Goal: Task Accomplishment & Management: Complete application form

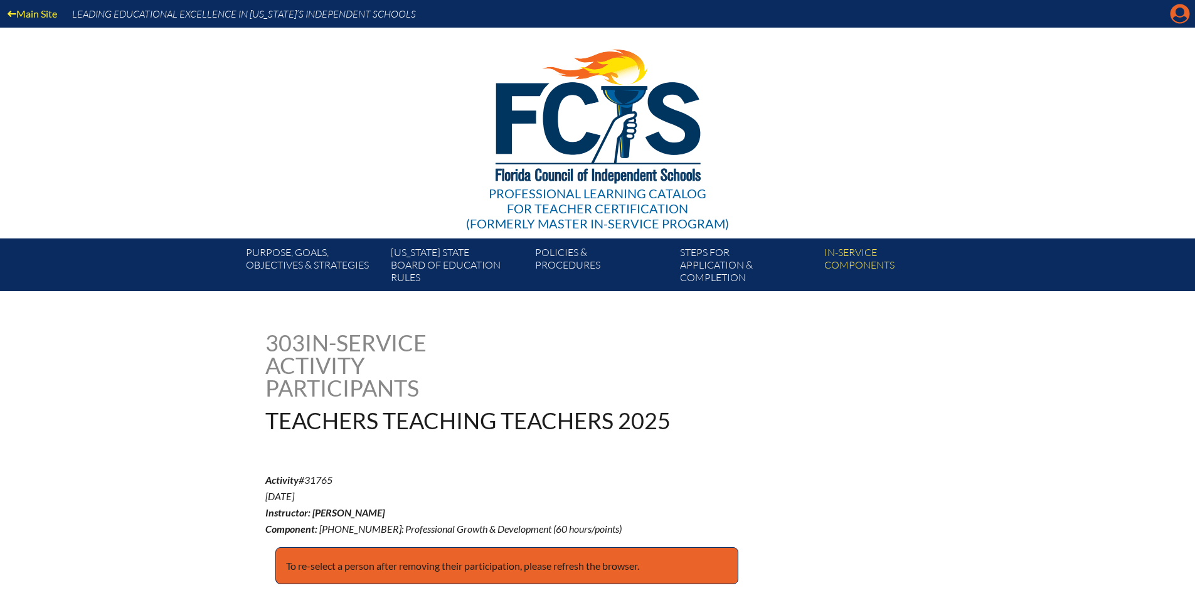
click at [1175, 6] on icon at bounding box center [1180, 13] width 19 height 19
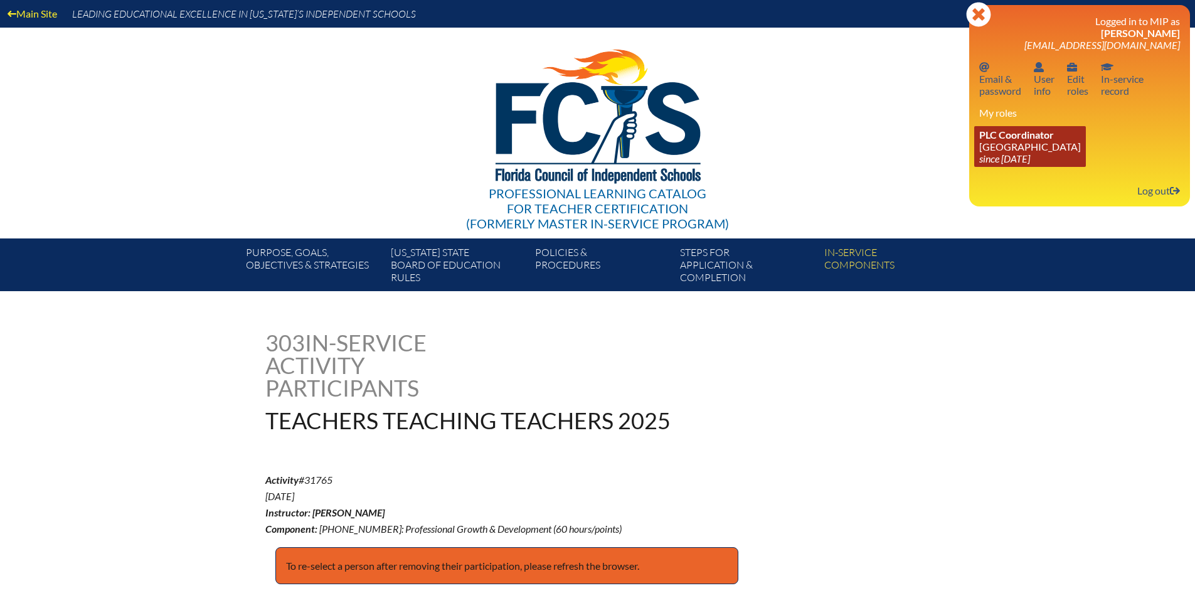
click at [1001, 157] on icon "since [DATE]" at bounding box center [1004, 158] width 51 height 12
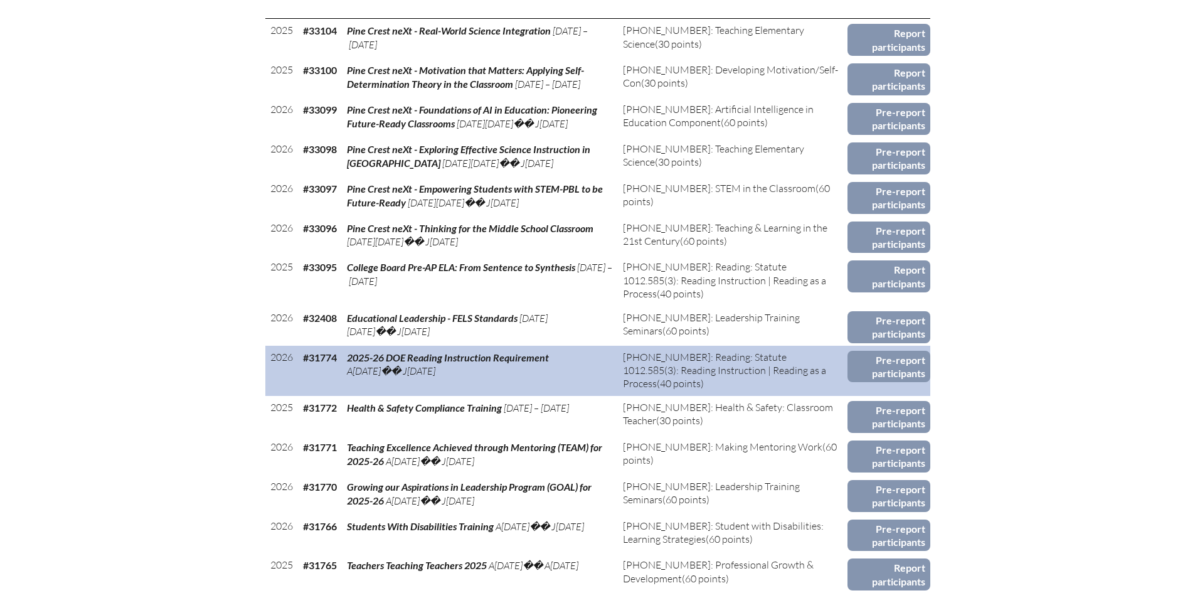
scroll to position [690, 0]
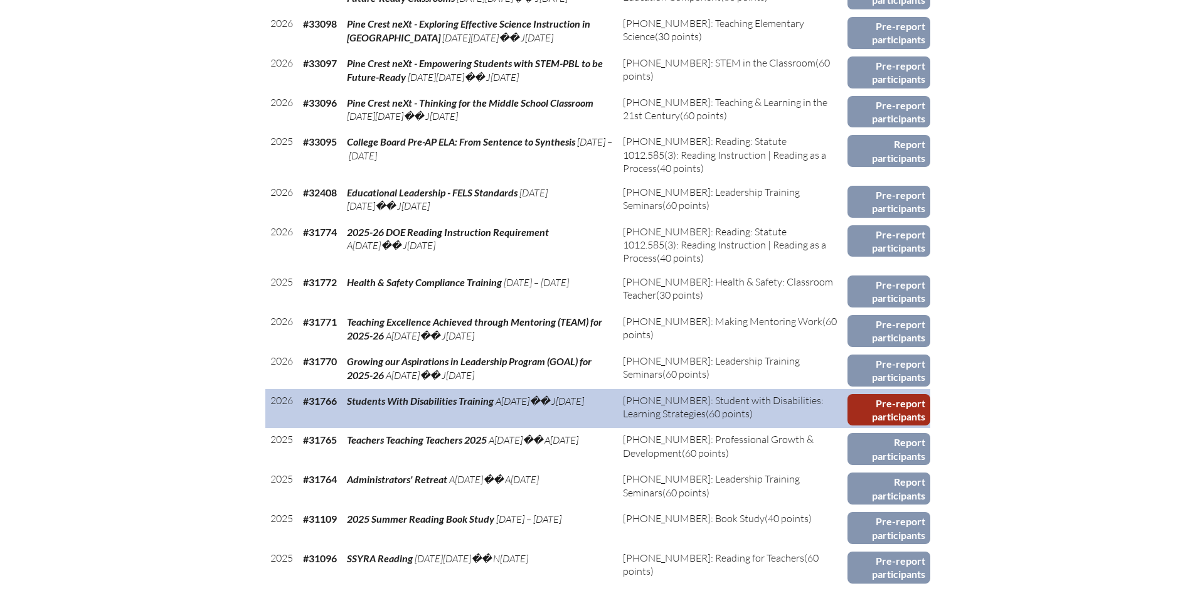
click at [906, 407] on link "Pre-report participants" at bounding box center [889, 410] width 82 height 32
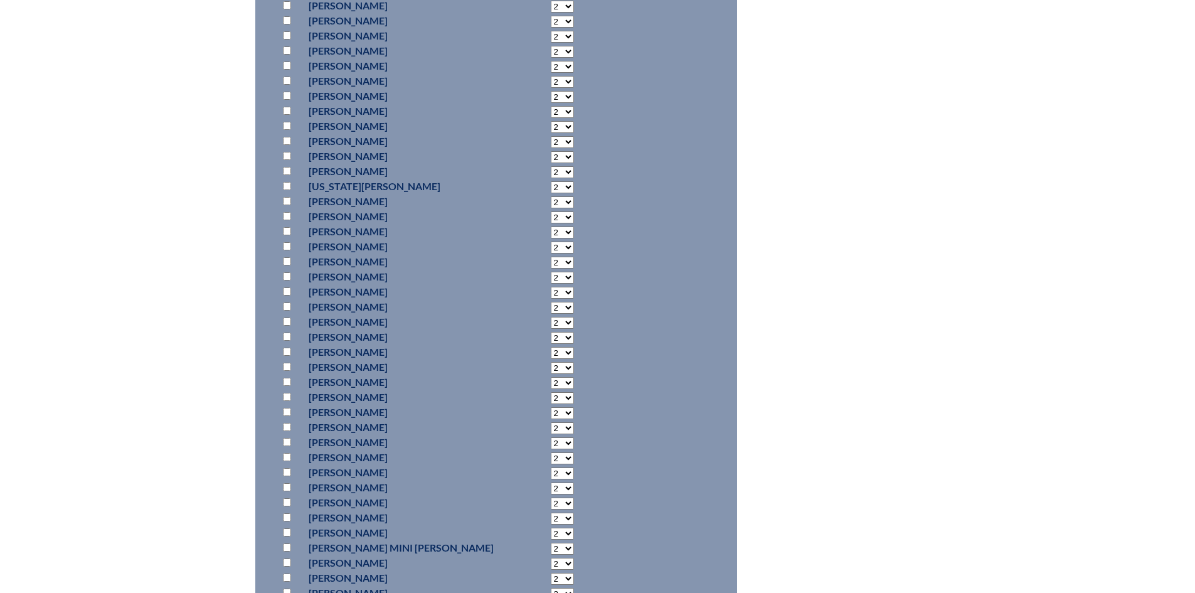
click at [285, 107] on input "checkbox" at bounding box center [287, 103] width 8 height 8
checkbox input "true"
drag, startPoint x: 530, startPoint y: 125, endPoint x: 538, endPoint y: 129, distance: 8.4
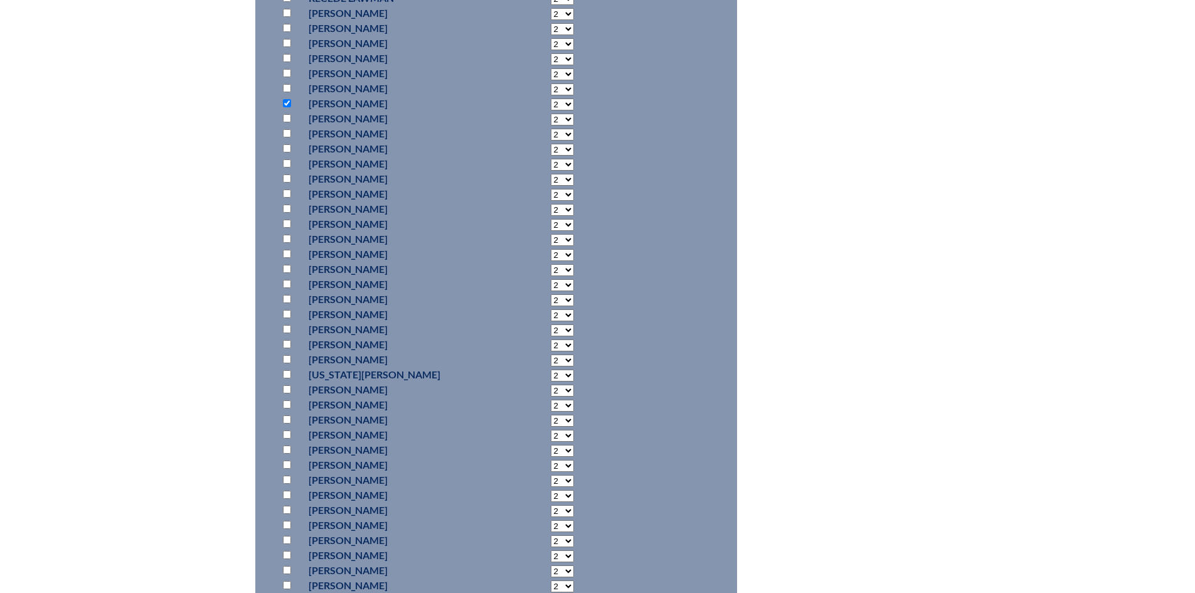
select select "20"
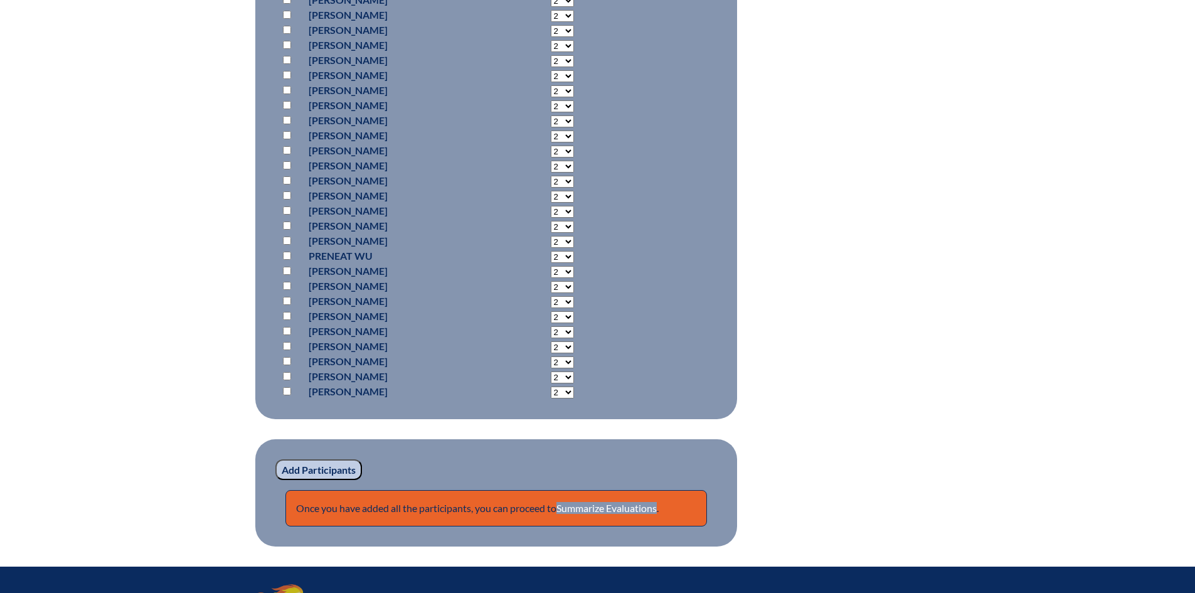
scroll to position [8565, 0]
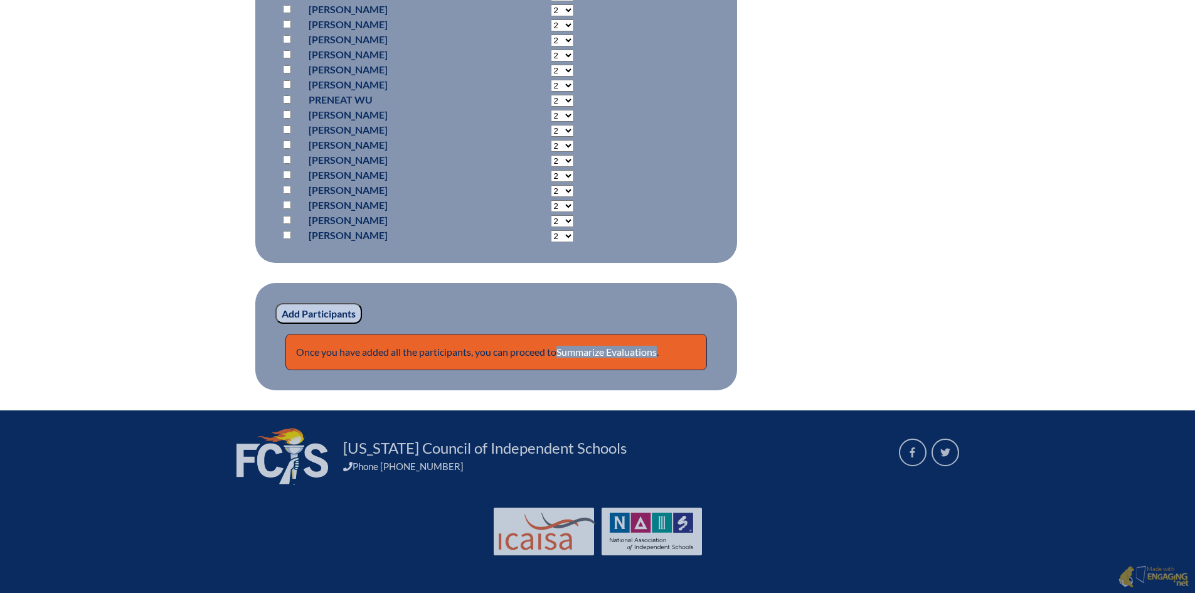
click at [312, 305] on input "Add Participants" at bounding box center [318, 313] width 87 height 21
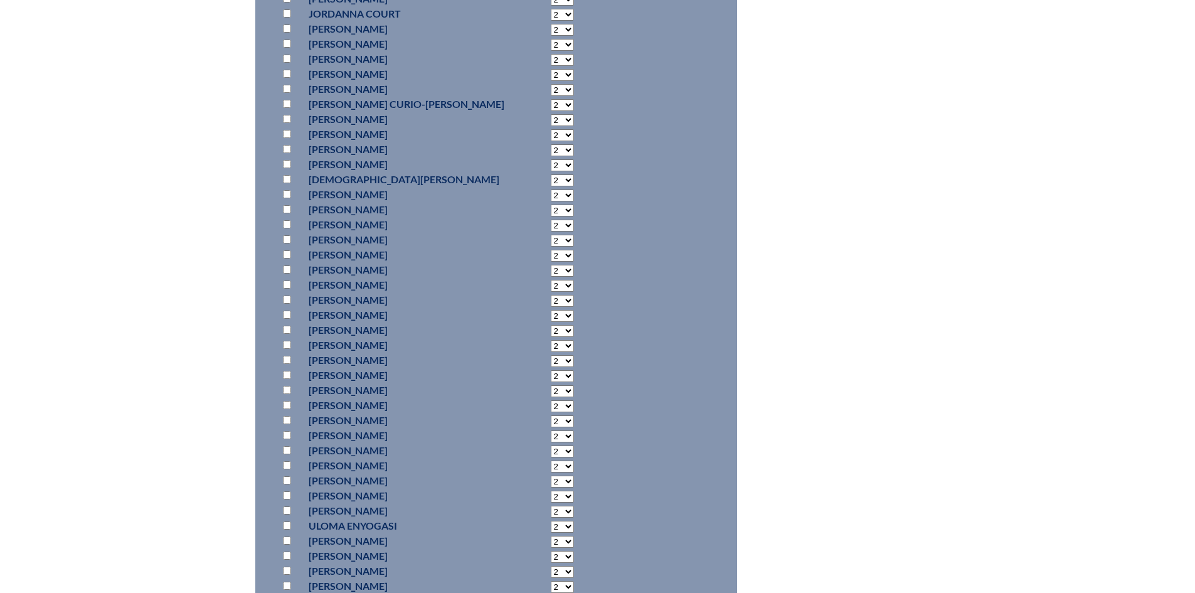
scroll to position [2517, 0]
click at [290, 369] on input "checkbox" at bounding box center [287, 365] width 8 height 8
checkbox input "true"
select select "20"
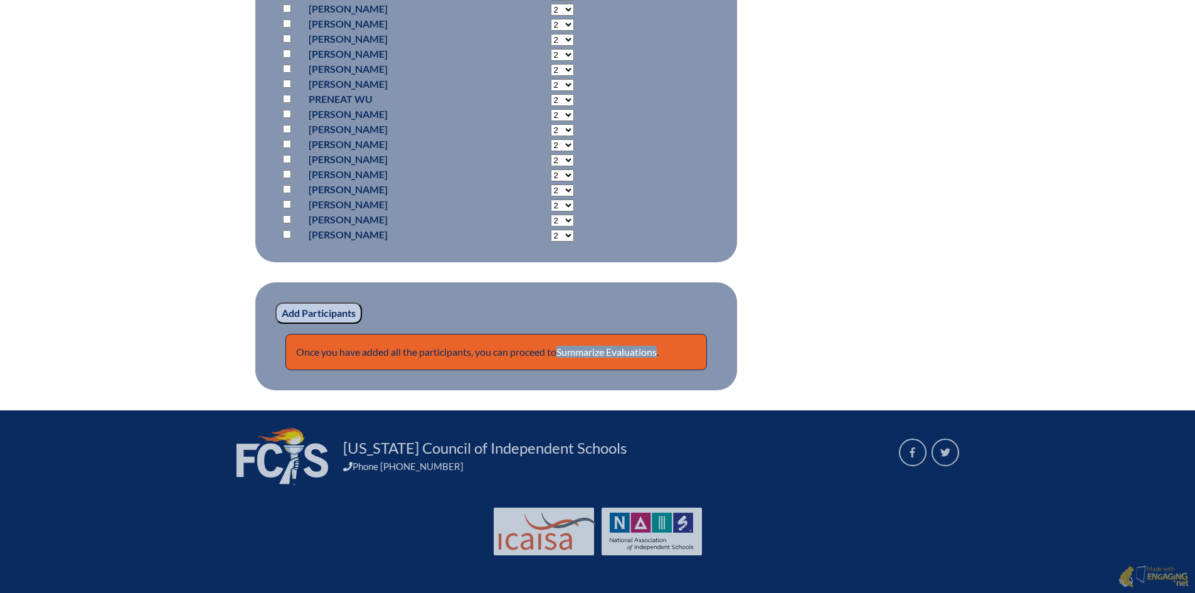
click at [321, 312] on input "Add Participants" at bounding box center [318, 312] width 87 height 21
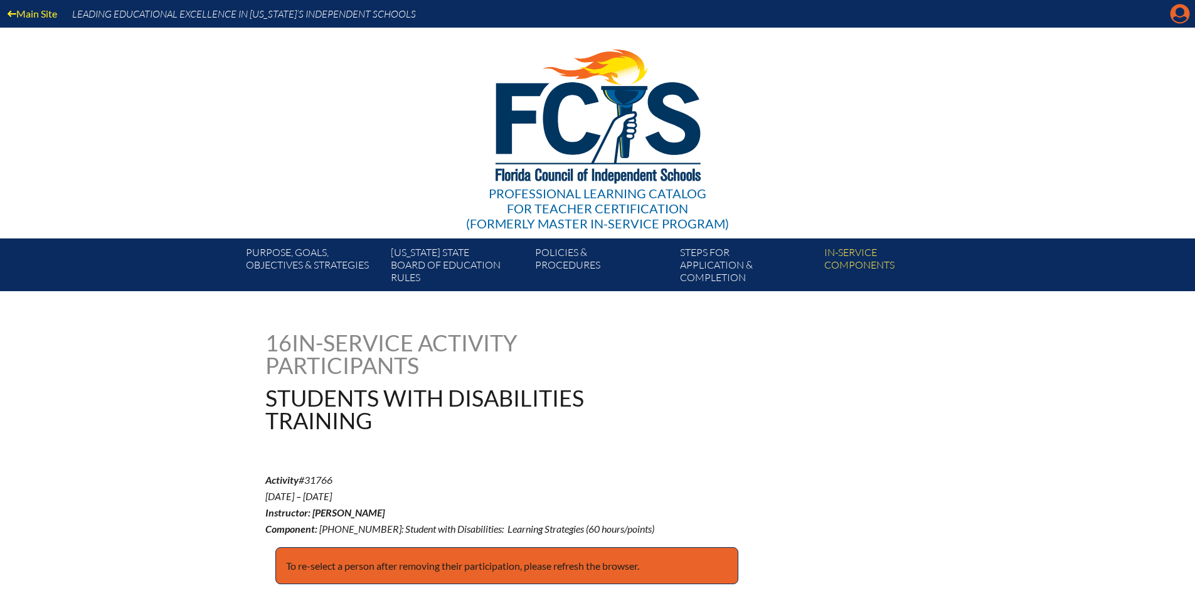
click at [1183, 10] on icon "Manage account" at bounding box center [1180, 14] width 20 height 20
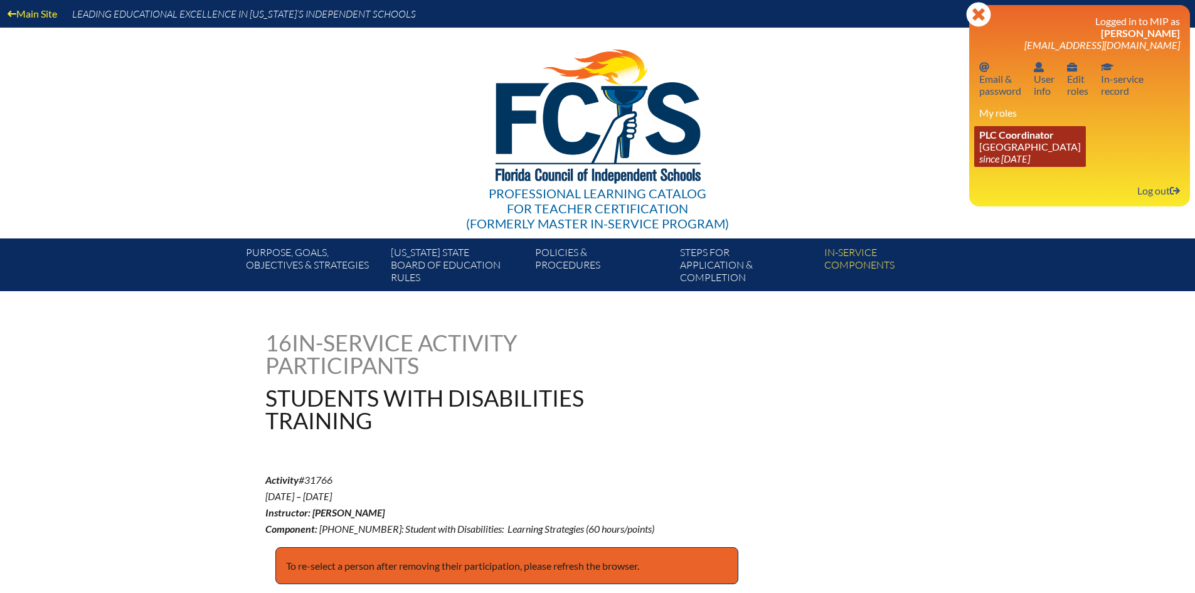
click at [1036, 149] on link "PLC Coordinator Pine Crest School since 2016 Aug 15" at bounding box center [1030, 146] width 112 height 41
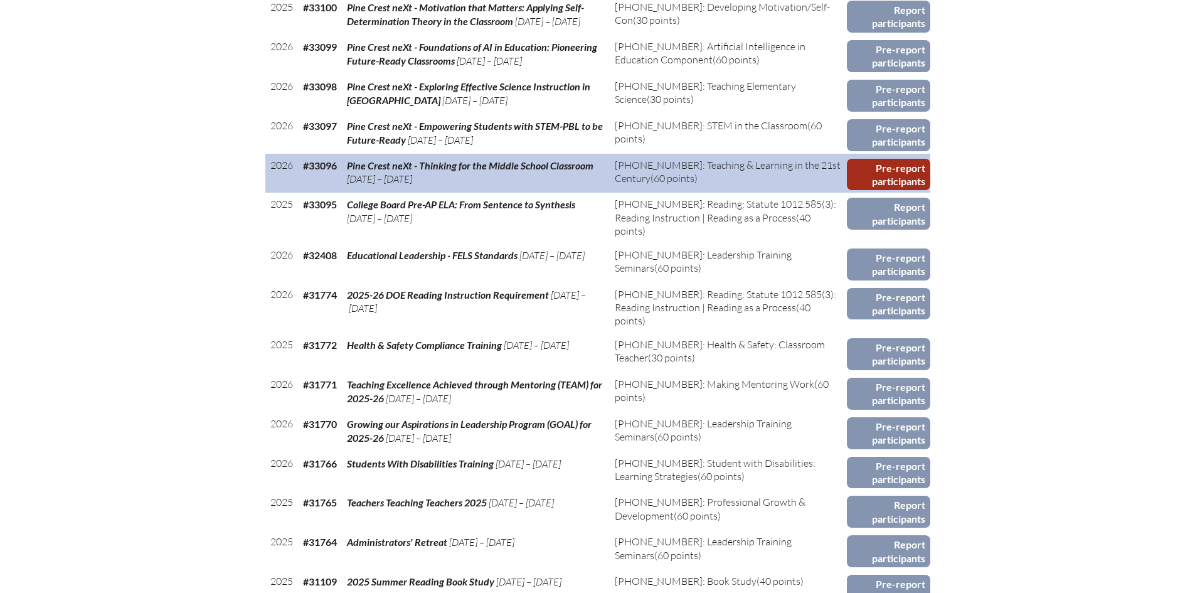
scroll to position [753, 0]
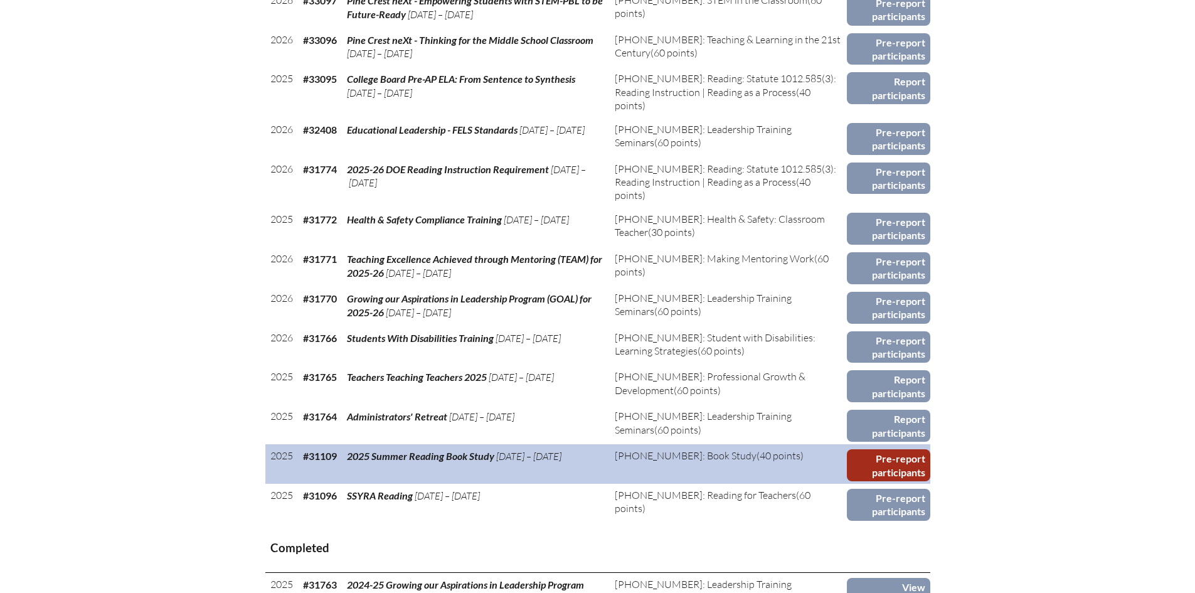
click at [887, 459] on link "Pre-report participants" at bounding box center [888, 465] width 83 height 32
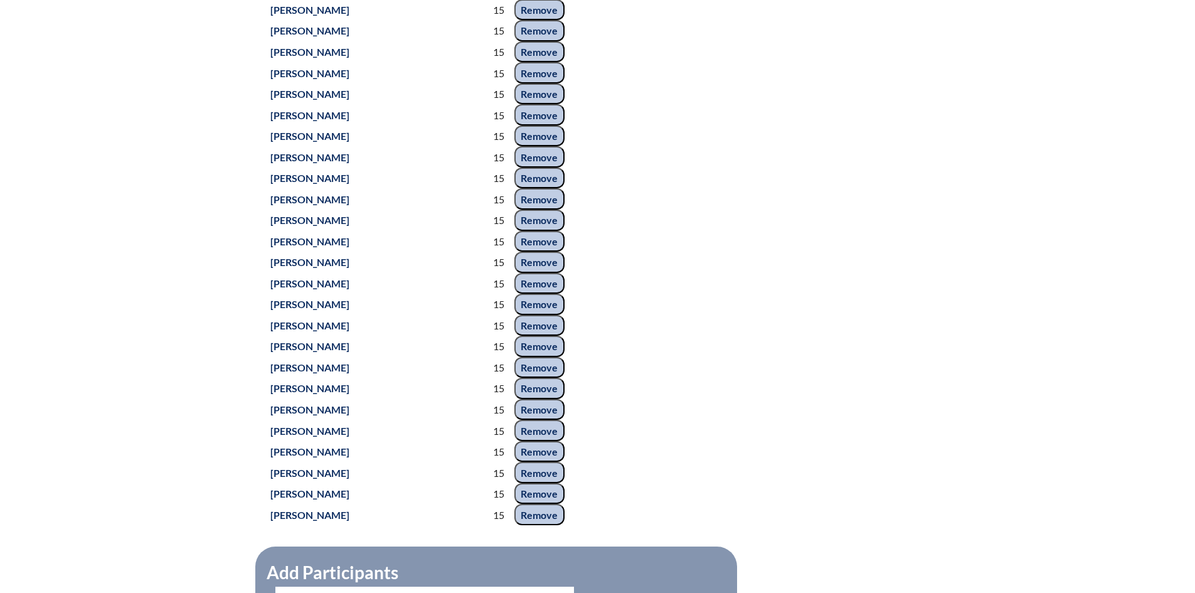
scroll to position [2196, 0]
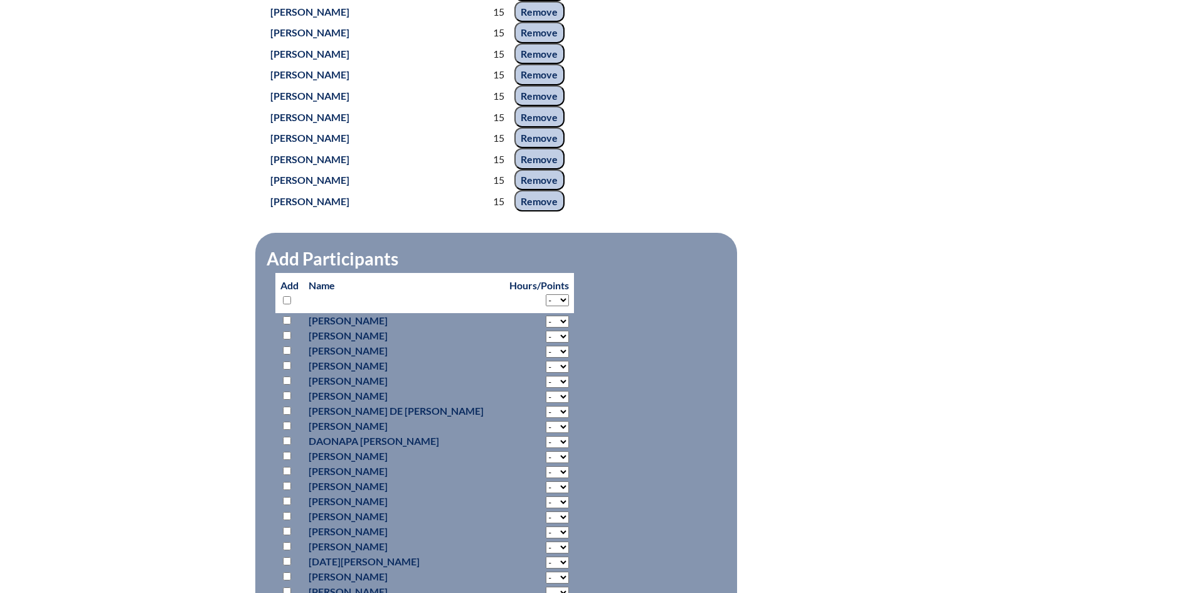
click at [547, 306] on select "- 2 3 4 5 6 7 8 9 10 11 12 13 14 15 16 17 18" at bounding box center [557, 300] width 23 height 12
select select "15"
click at [546, 306] on select "- 2 3 4 5 6 7 8 9 10 11 12 13 14 15 16 17 18" at bounding box center [557, 300] width 23 height 12
select select "15"
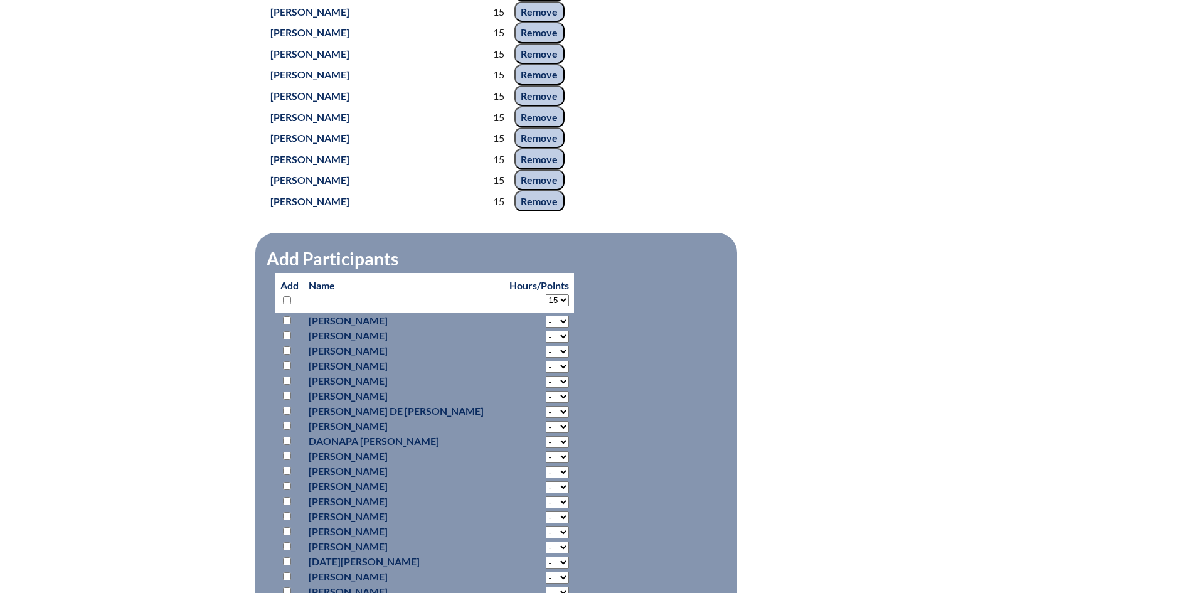
select select "15"
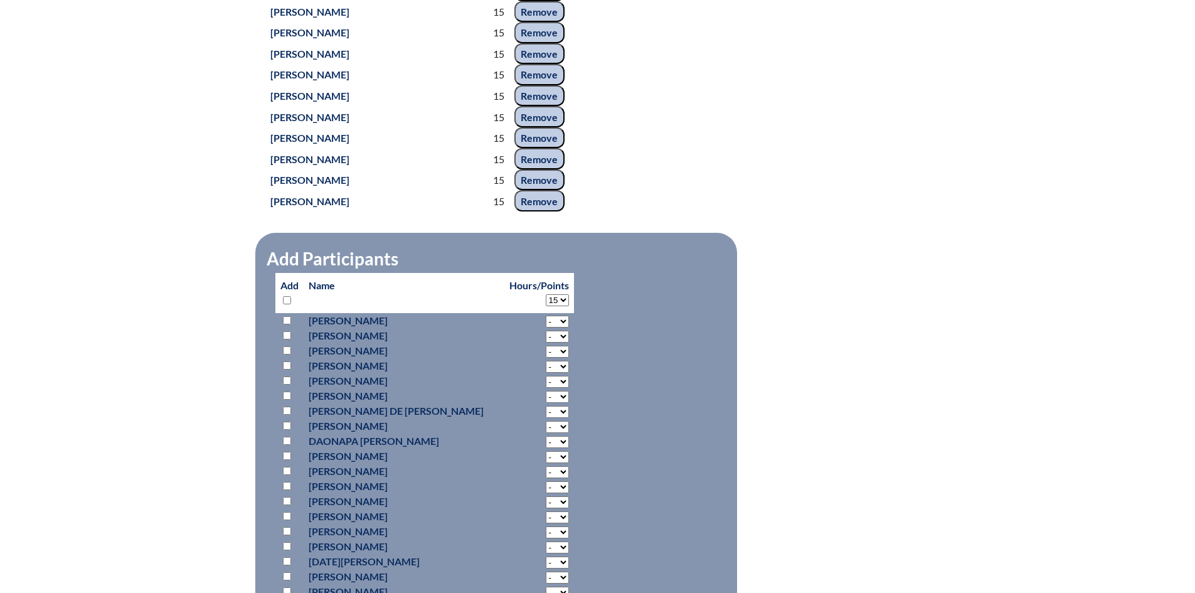
select select "15"
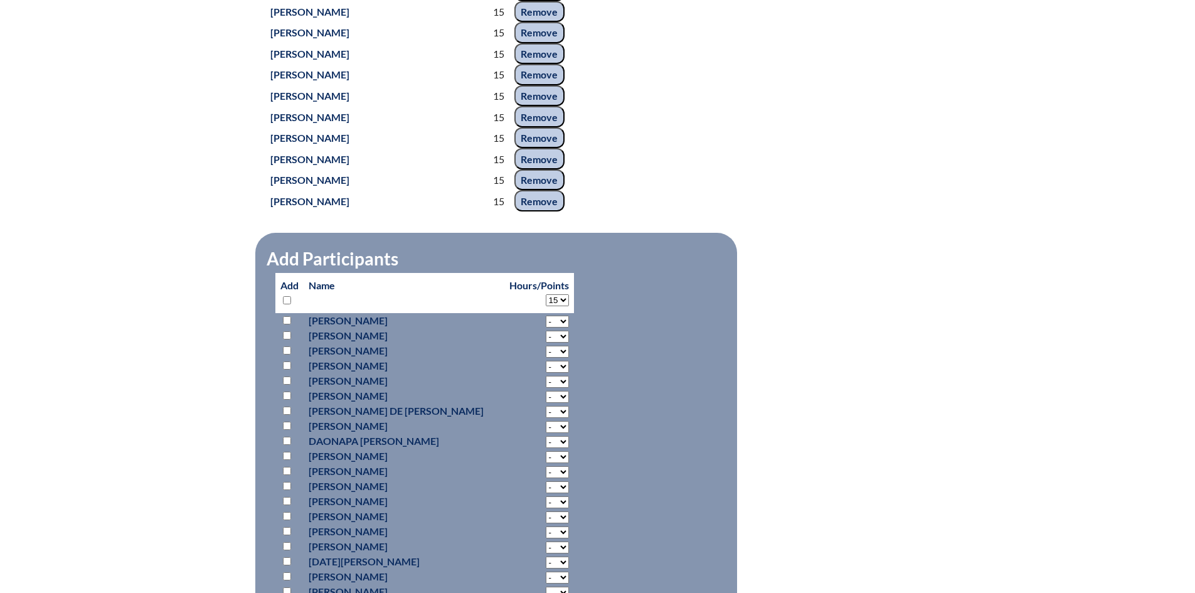
select select "15"
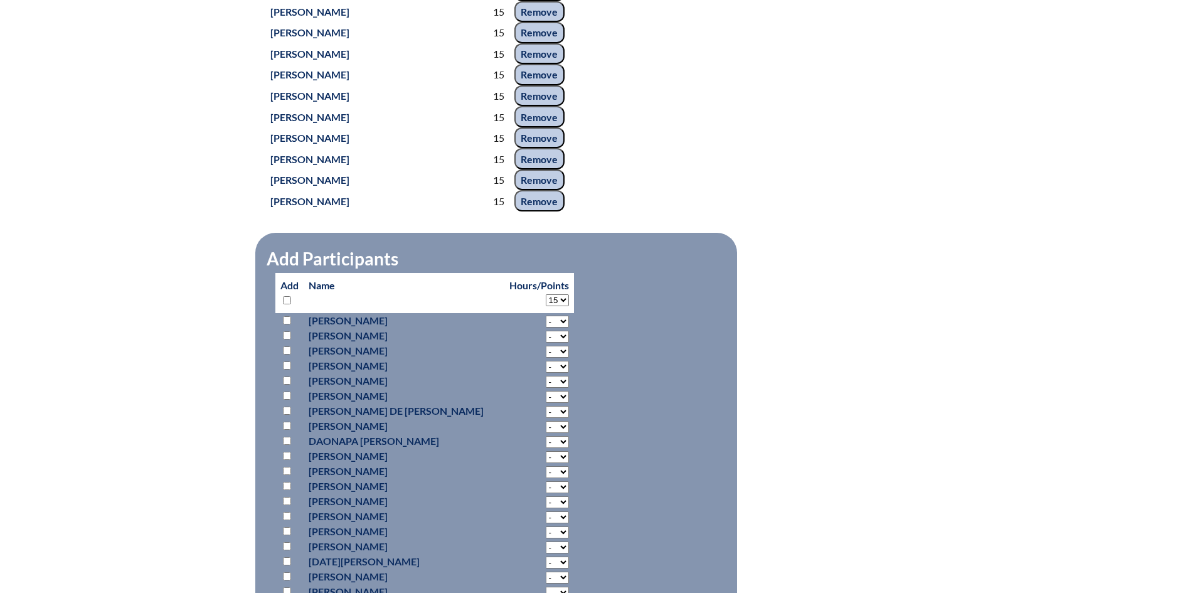
select select "15"
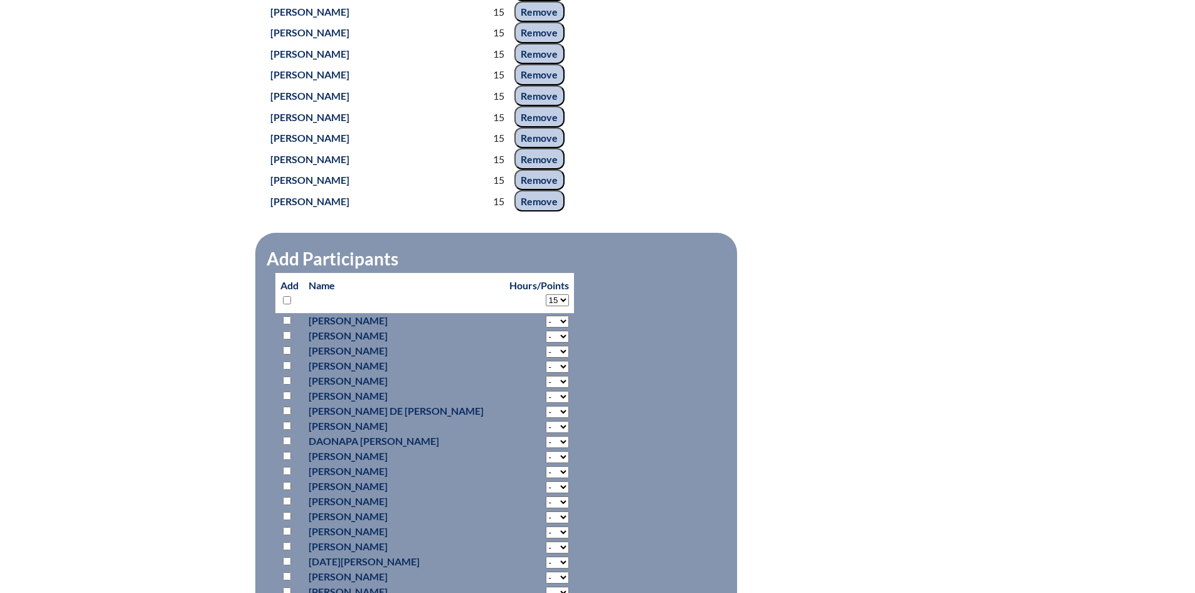
select select "15"
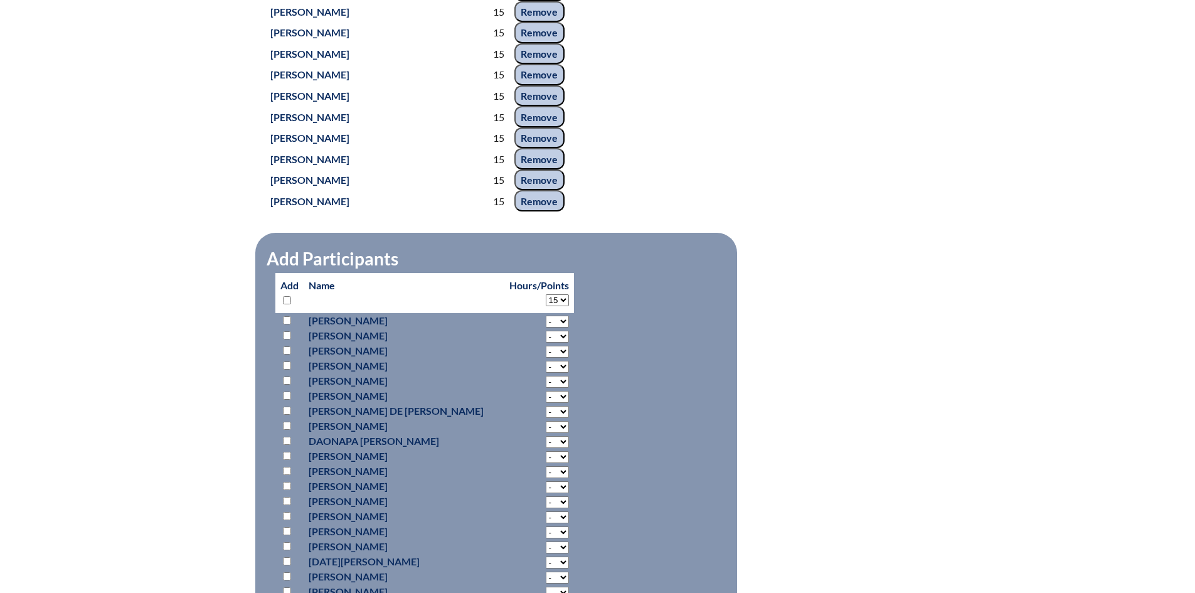
select select "15"
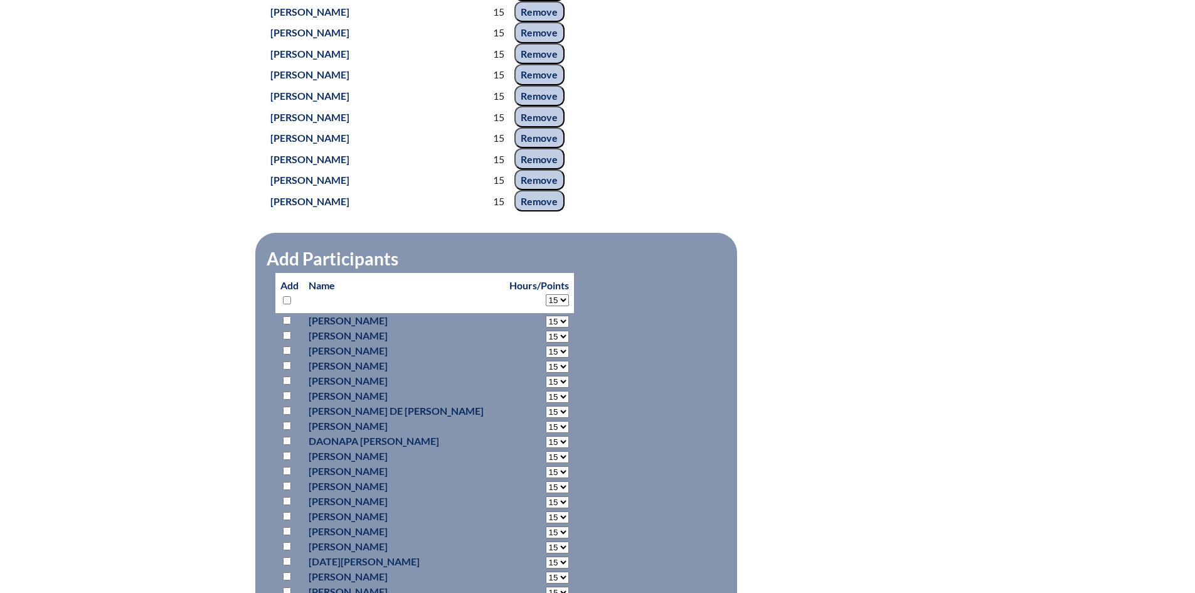
select select "15"
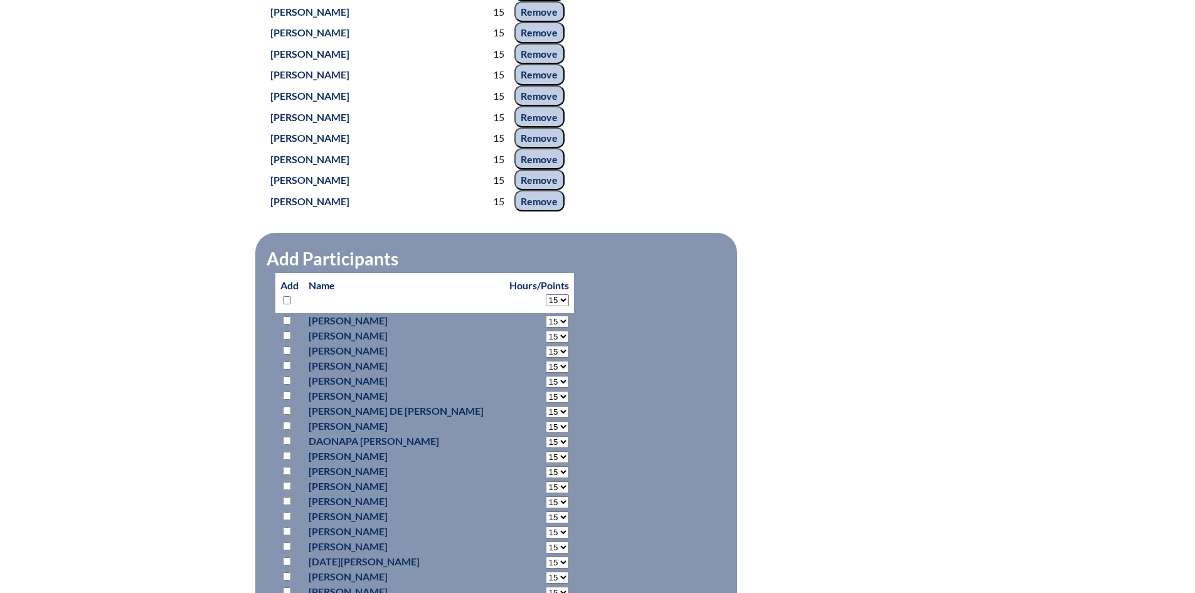
select select "15"
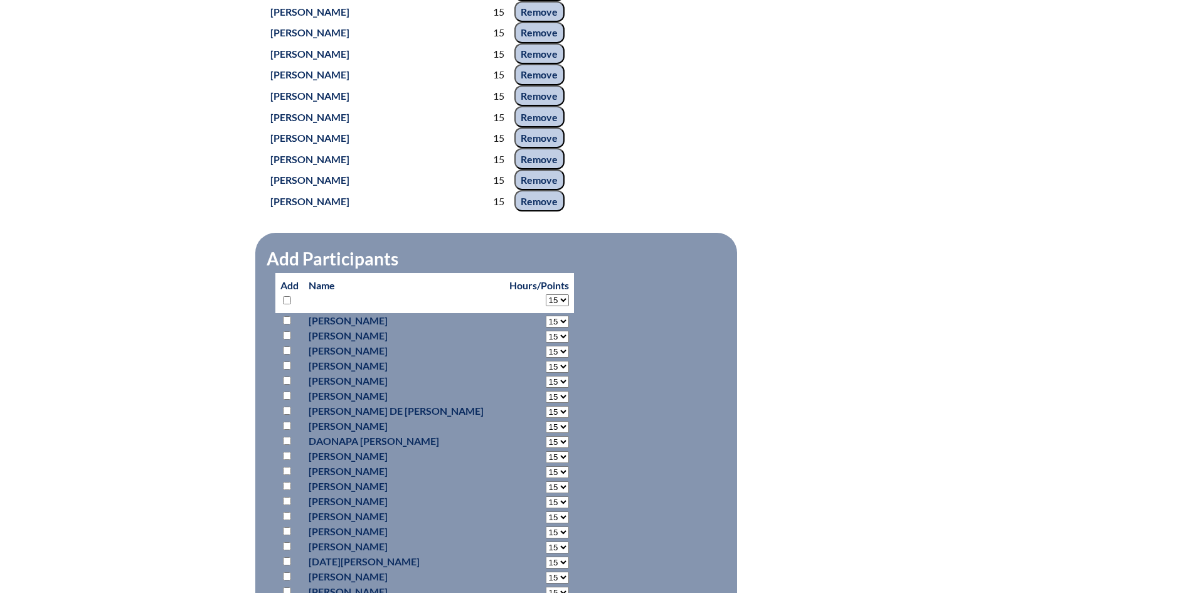
select select "15"
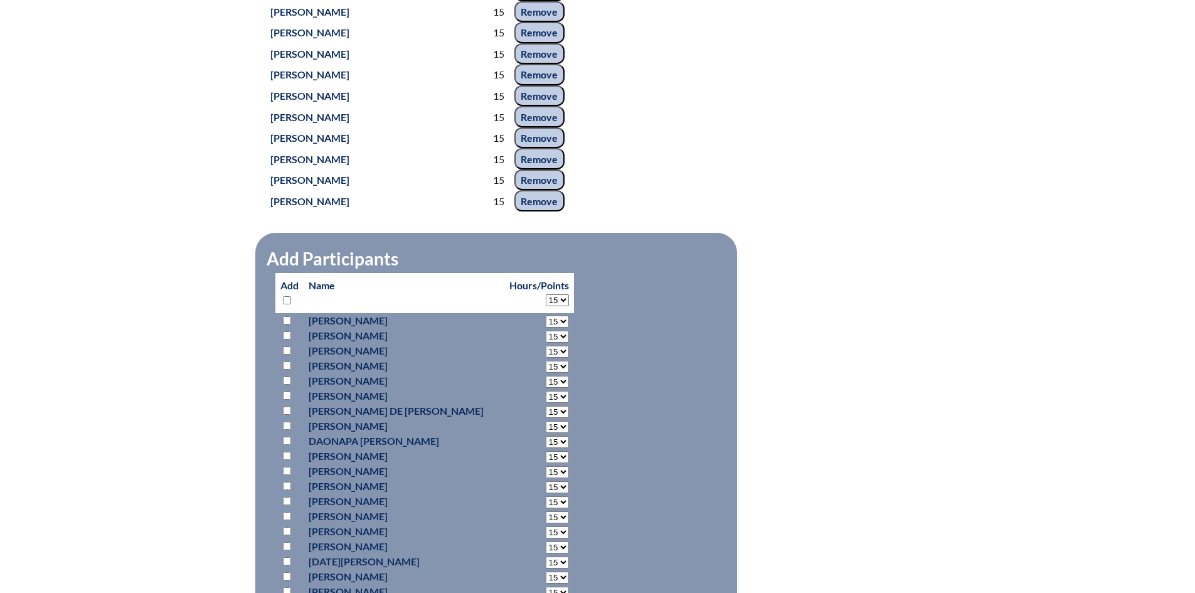
select select "15"
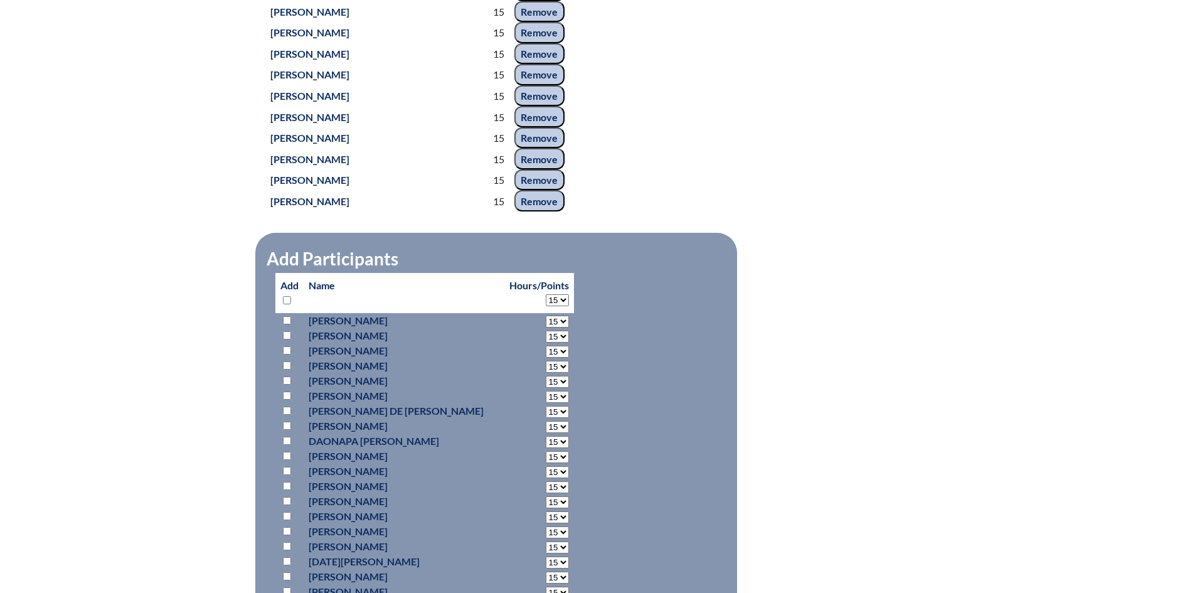
select select "15"
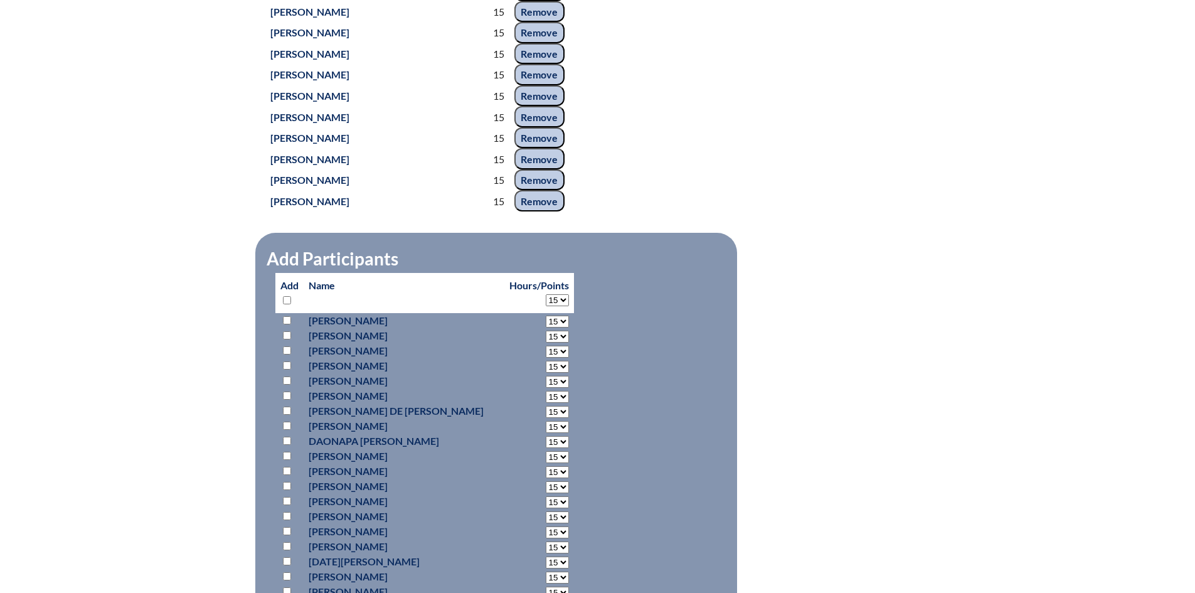
select select "15"
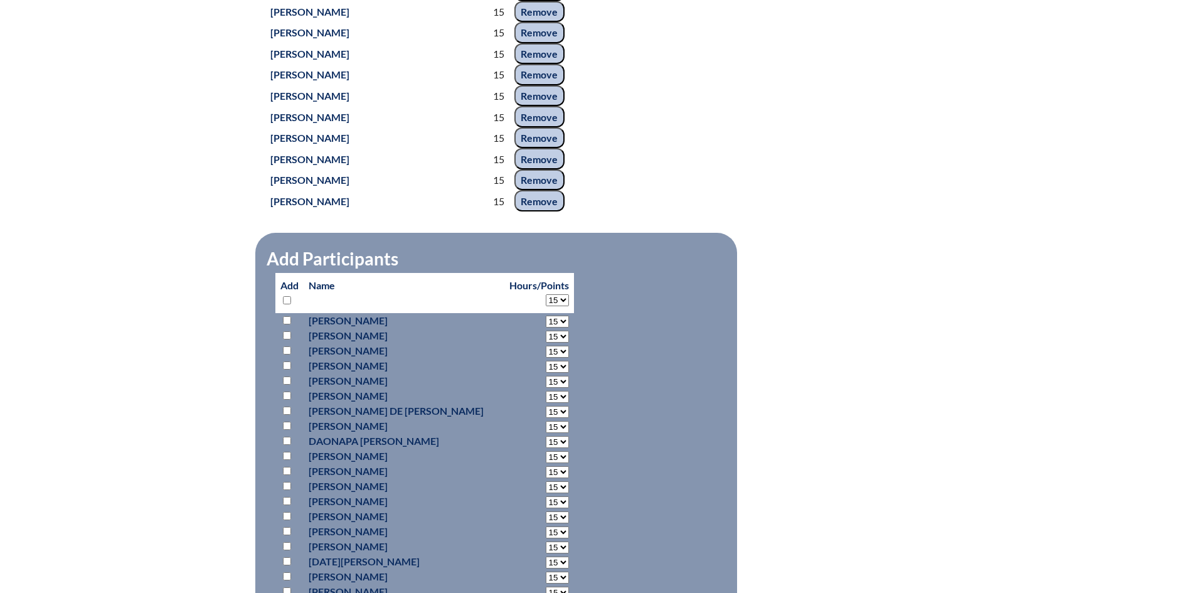
select select "15"
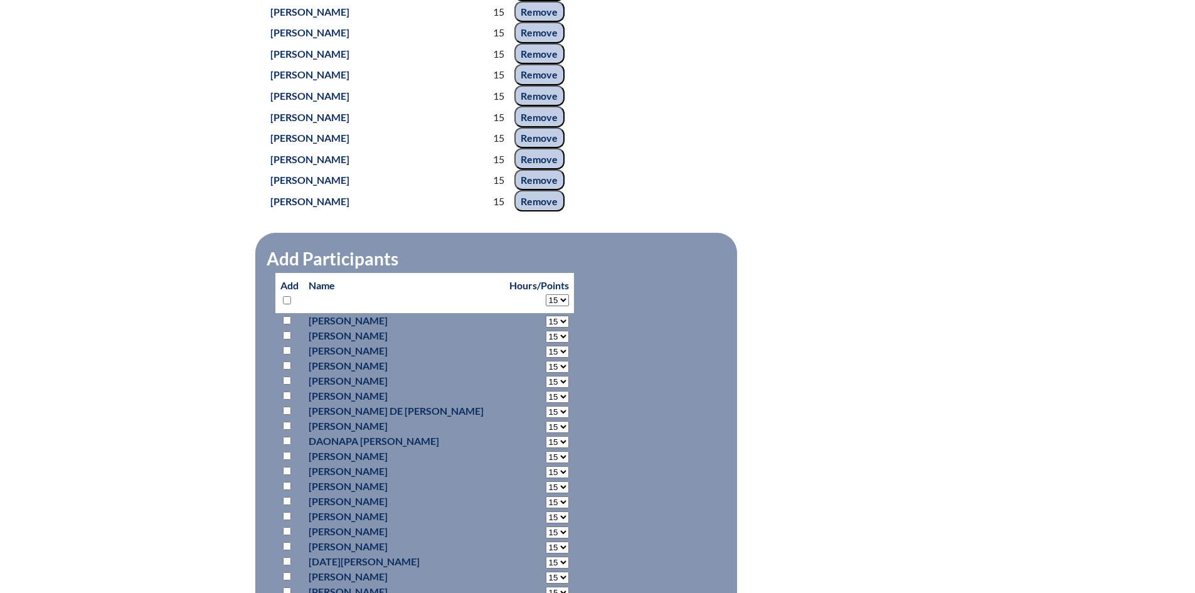
select select "15"
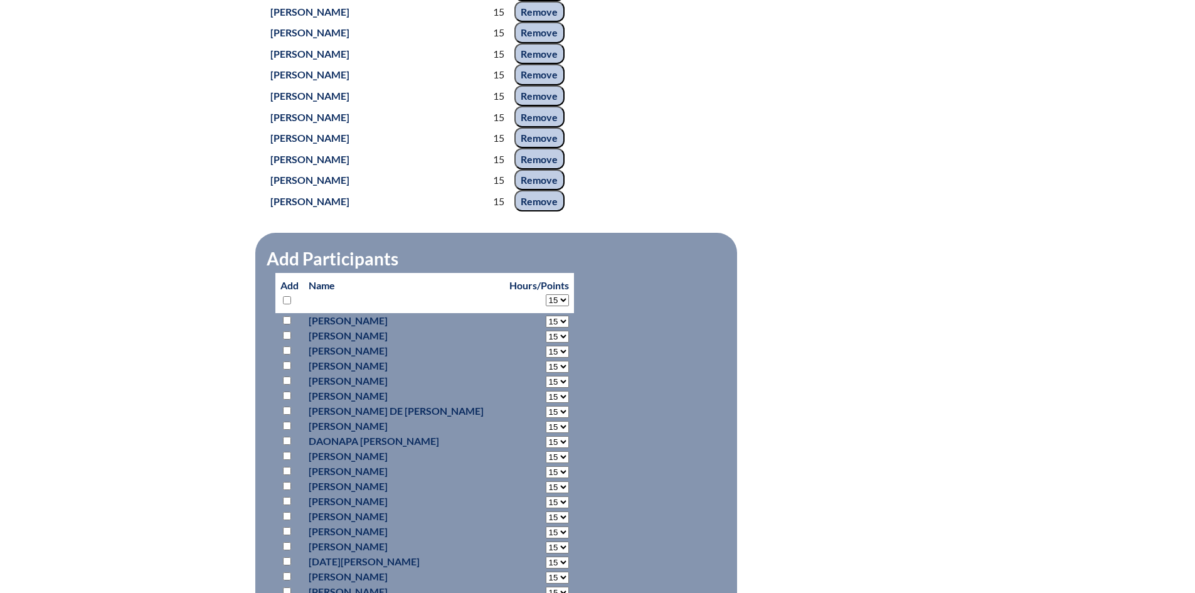
select select "15"
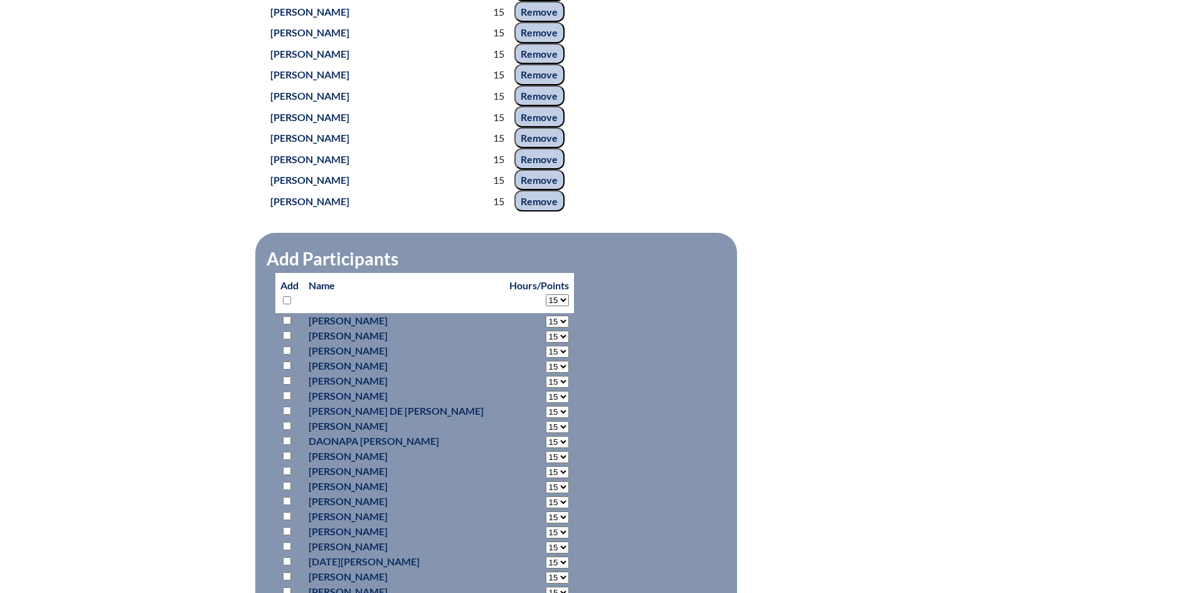
select select "15"
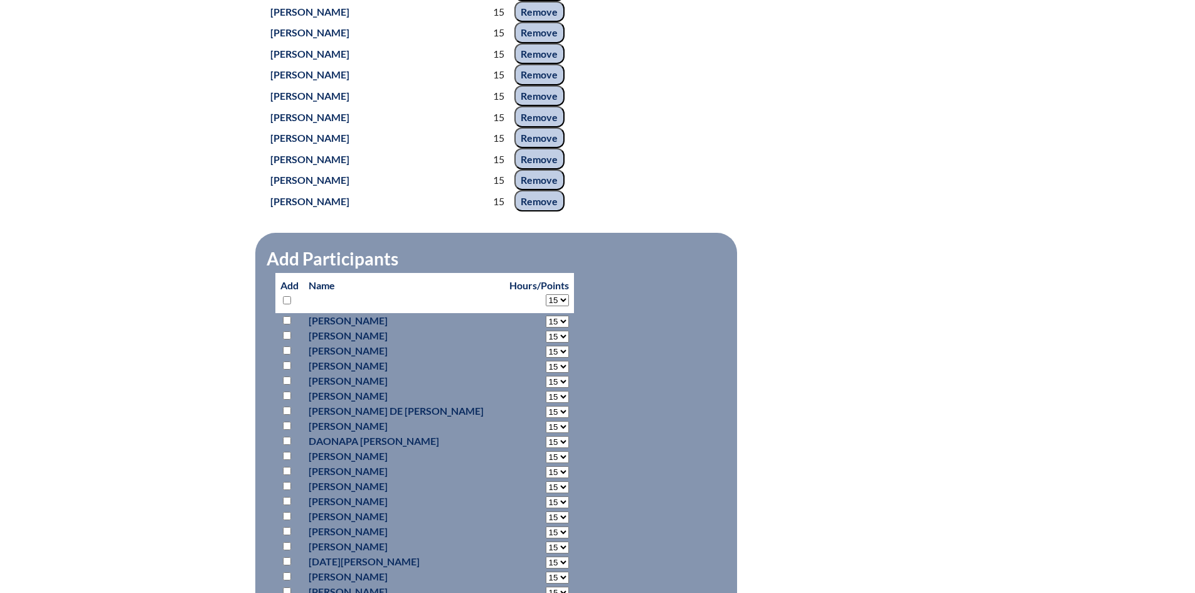
select select "15"
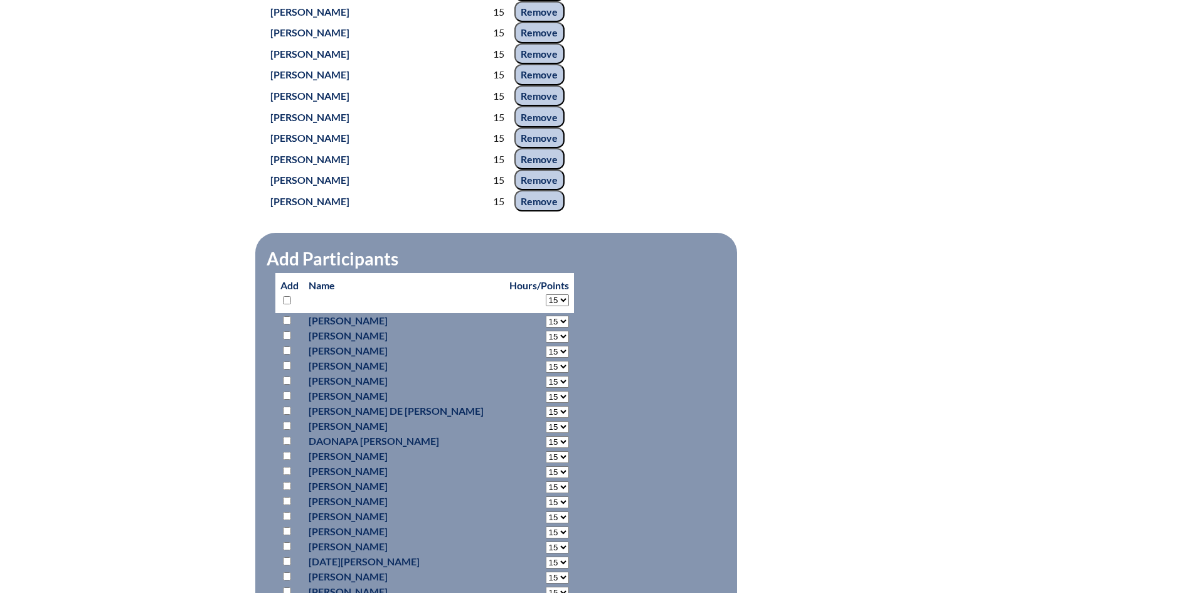
select select "15"
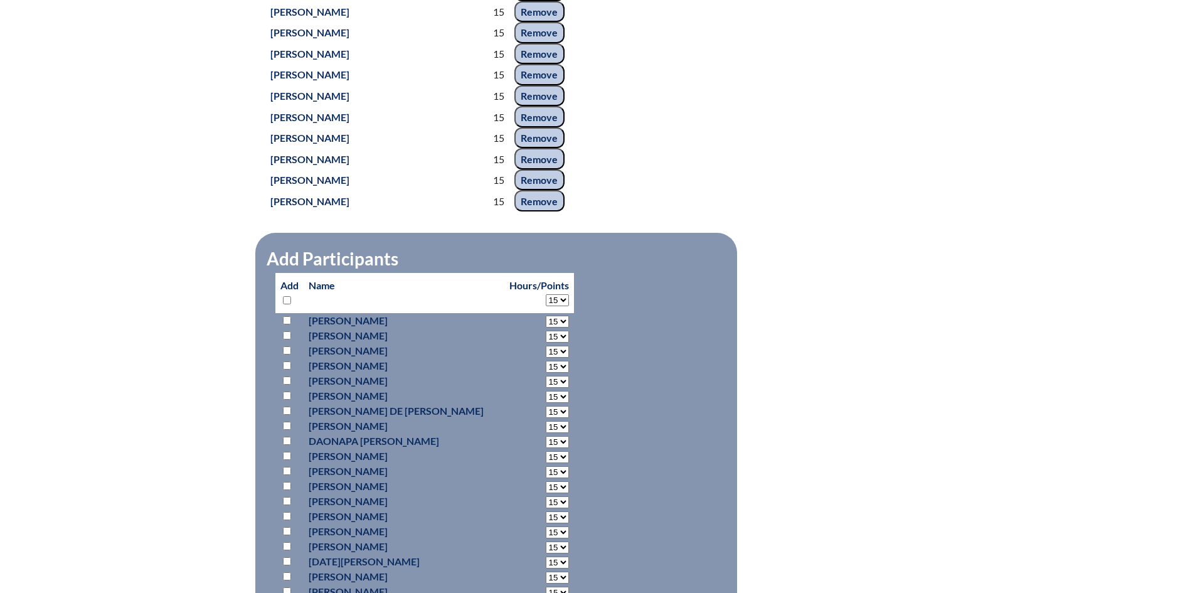
select select "15"
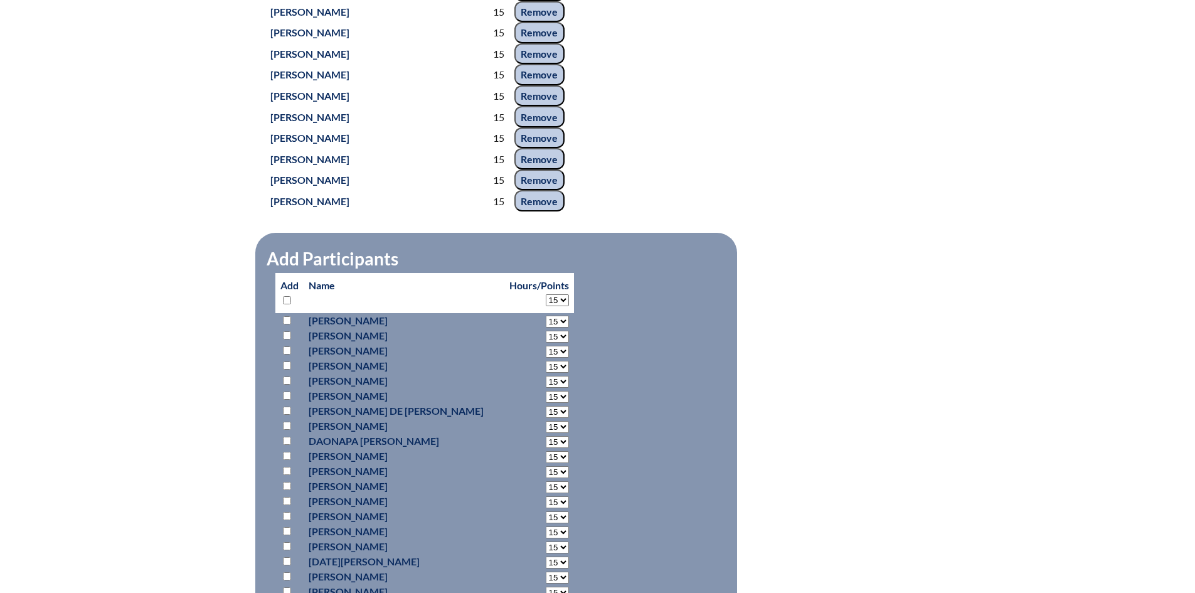
select select "15"
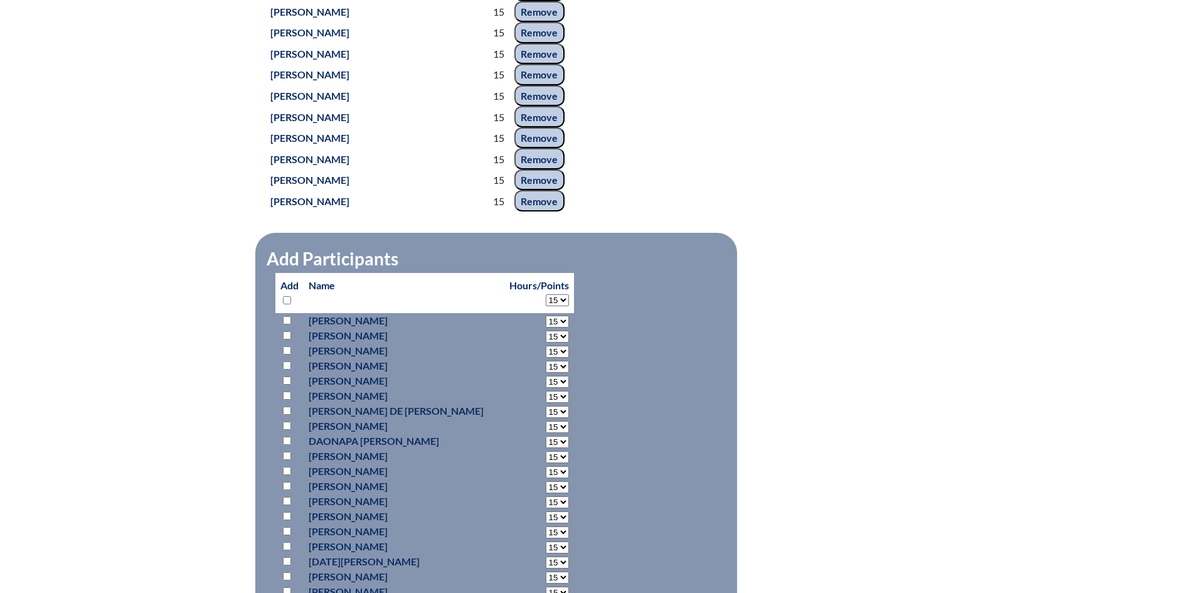
select select "15"
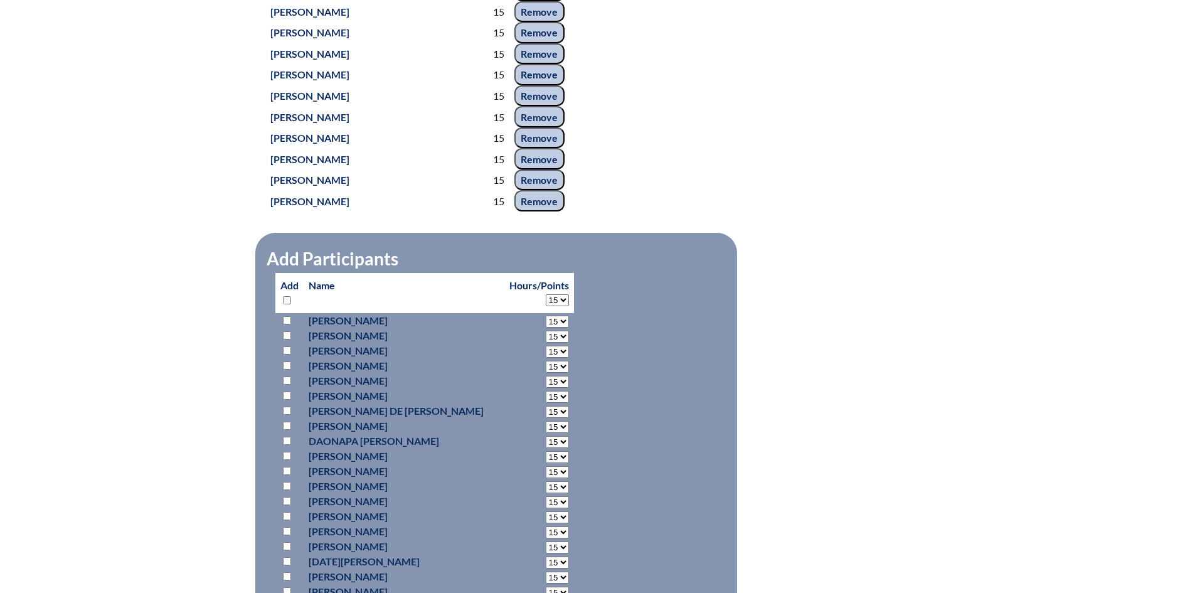
select select "15"
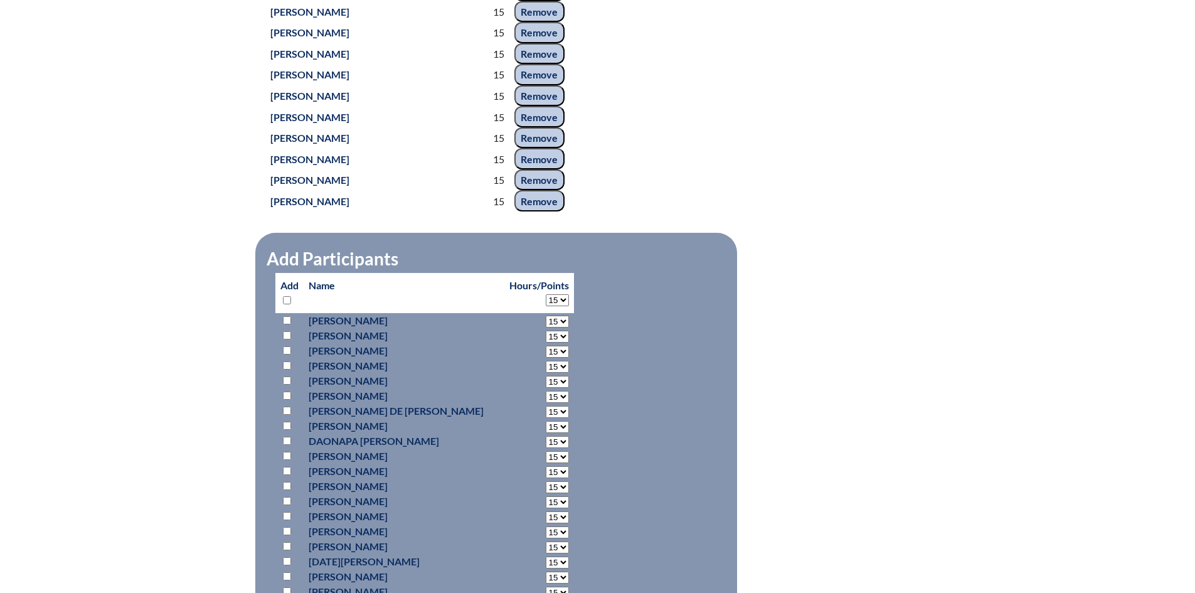
select select "15"
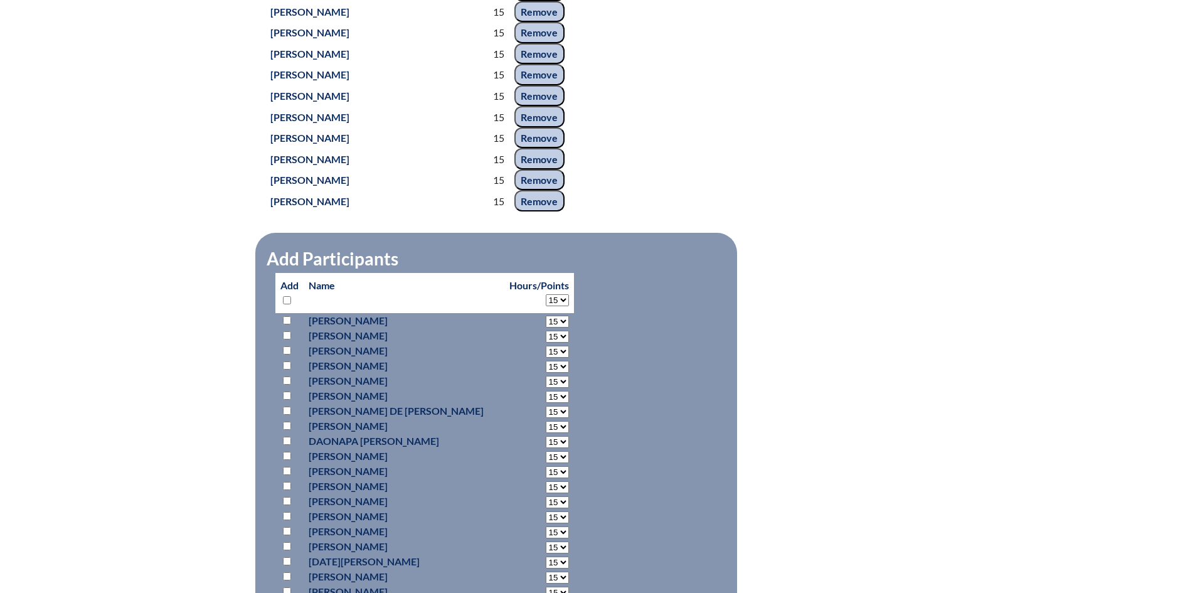
select select "15"
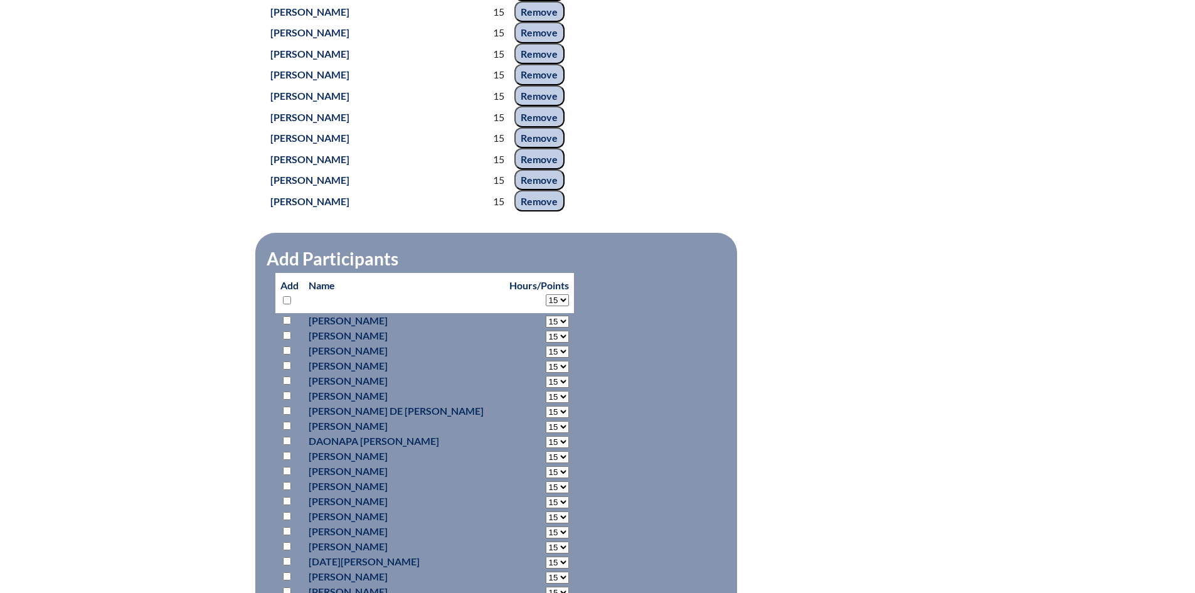
select select "15"
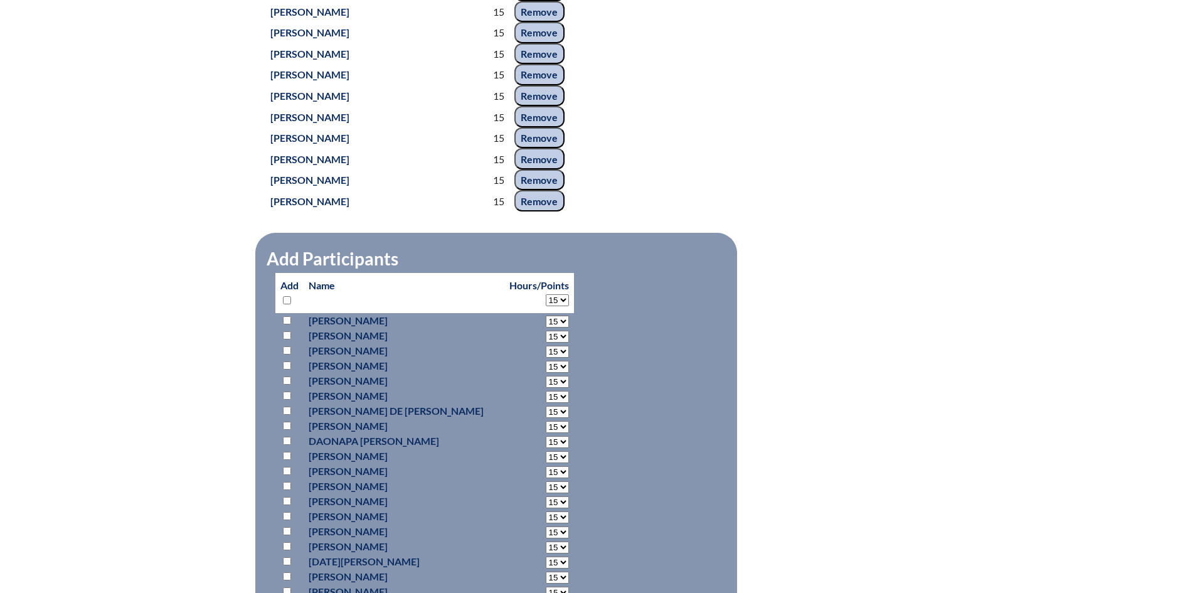
select select "15"
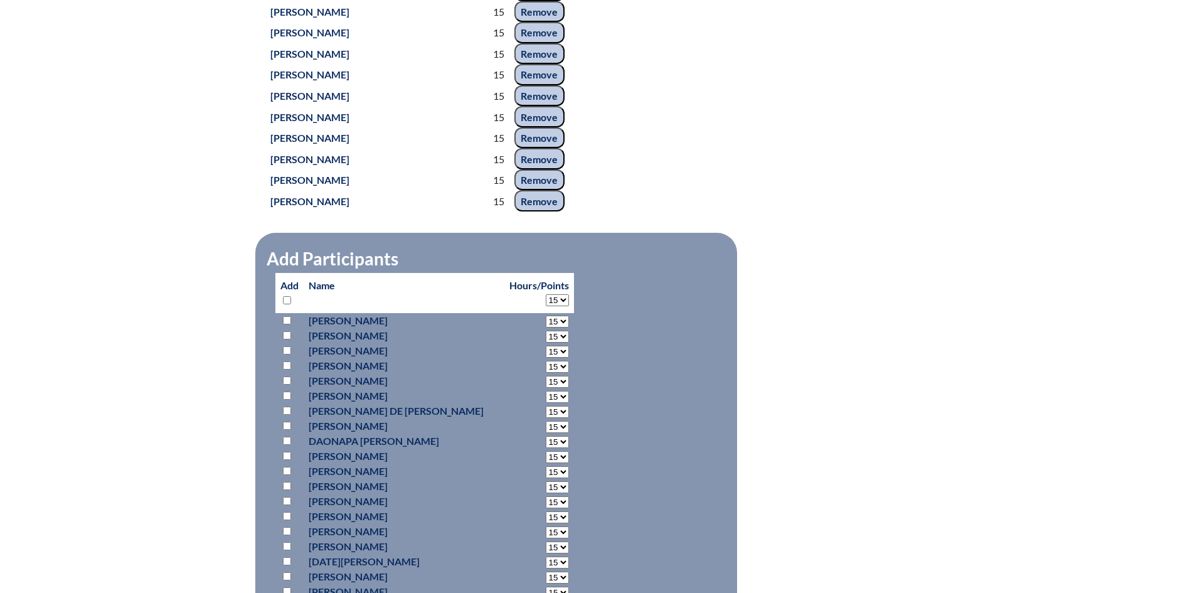
select select "15"
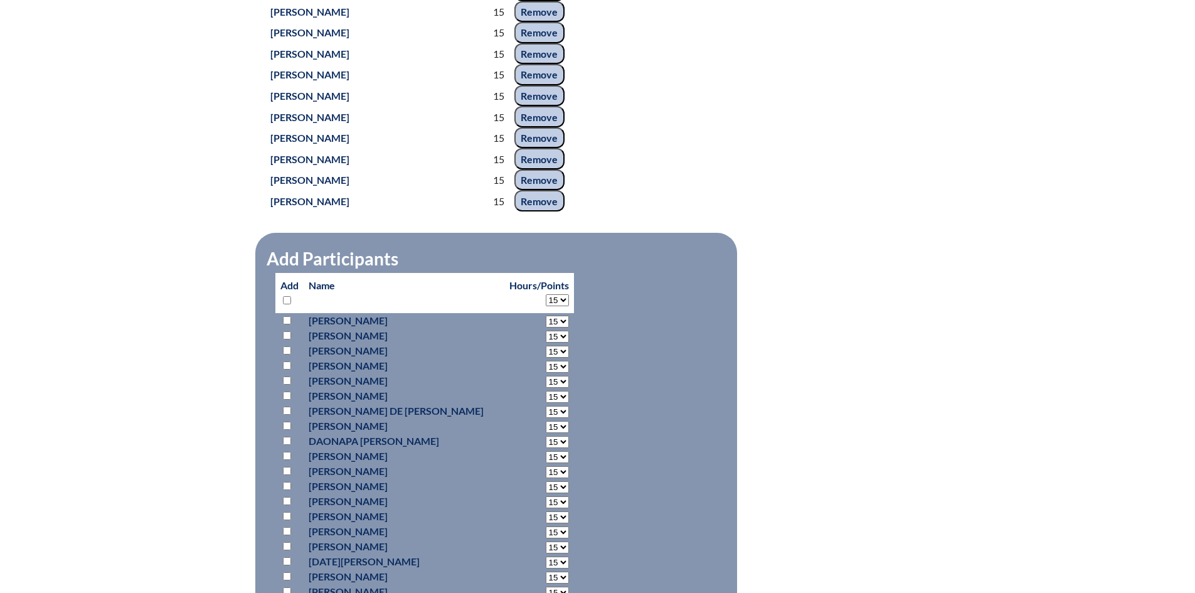
select select "15"
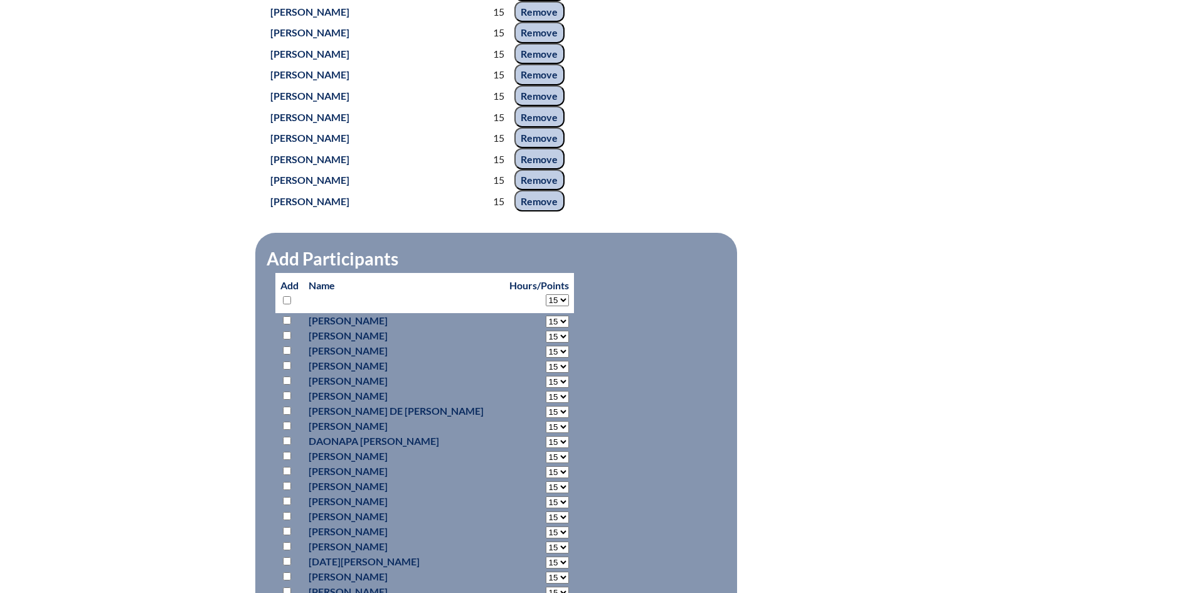
select select "15"
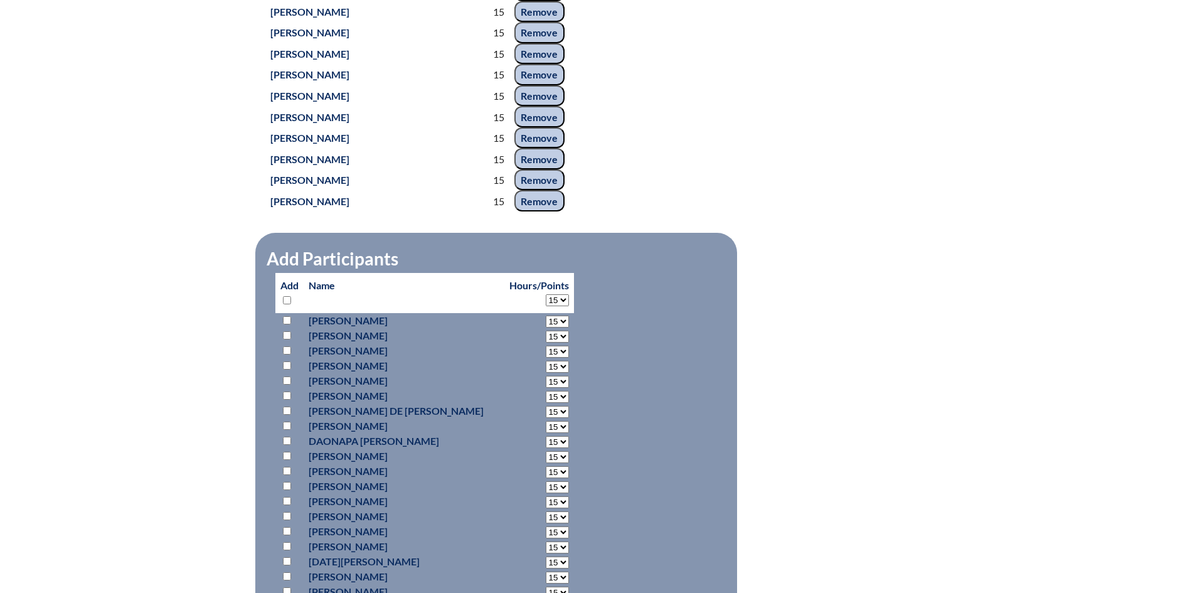
select select "15"
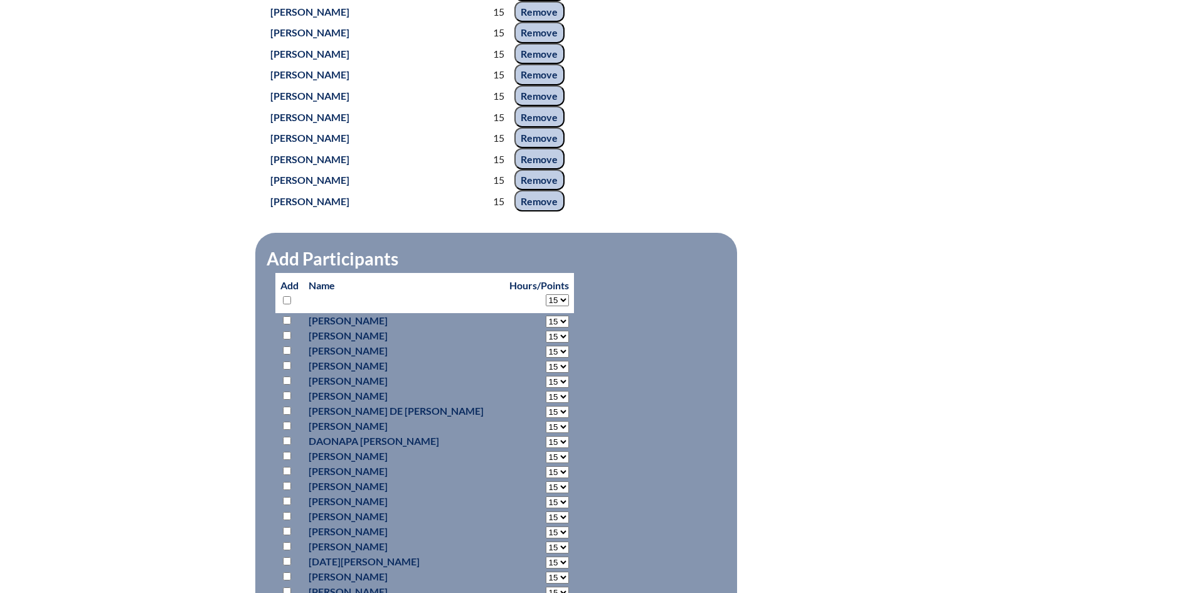
select select "15"
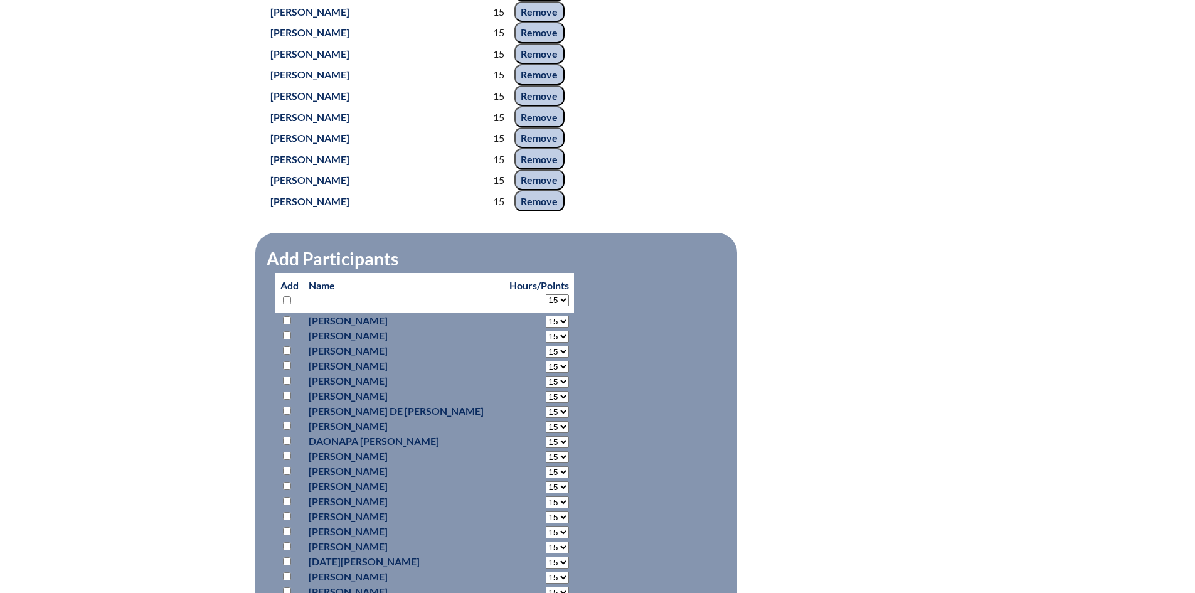
select select "15"
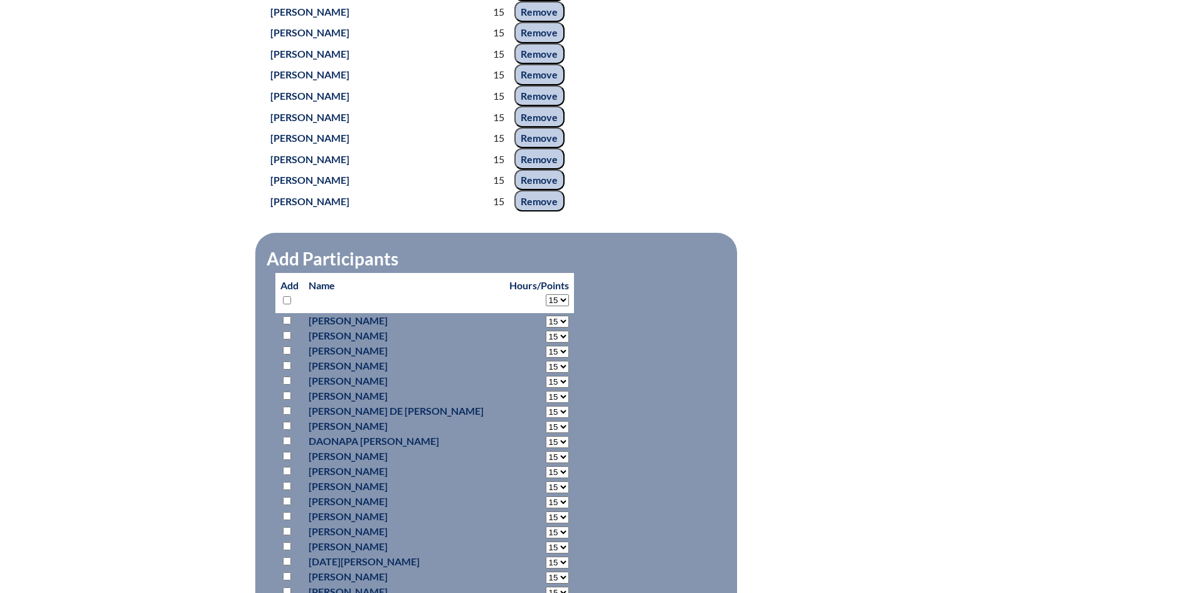
select select "15"
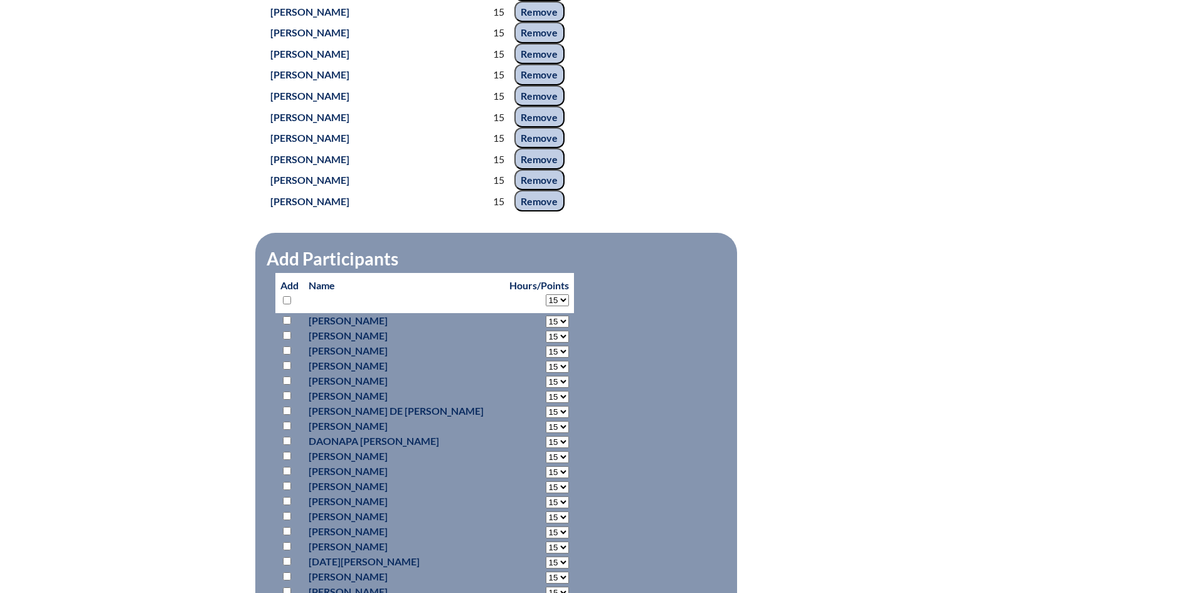
select select "15"
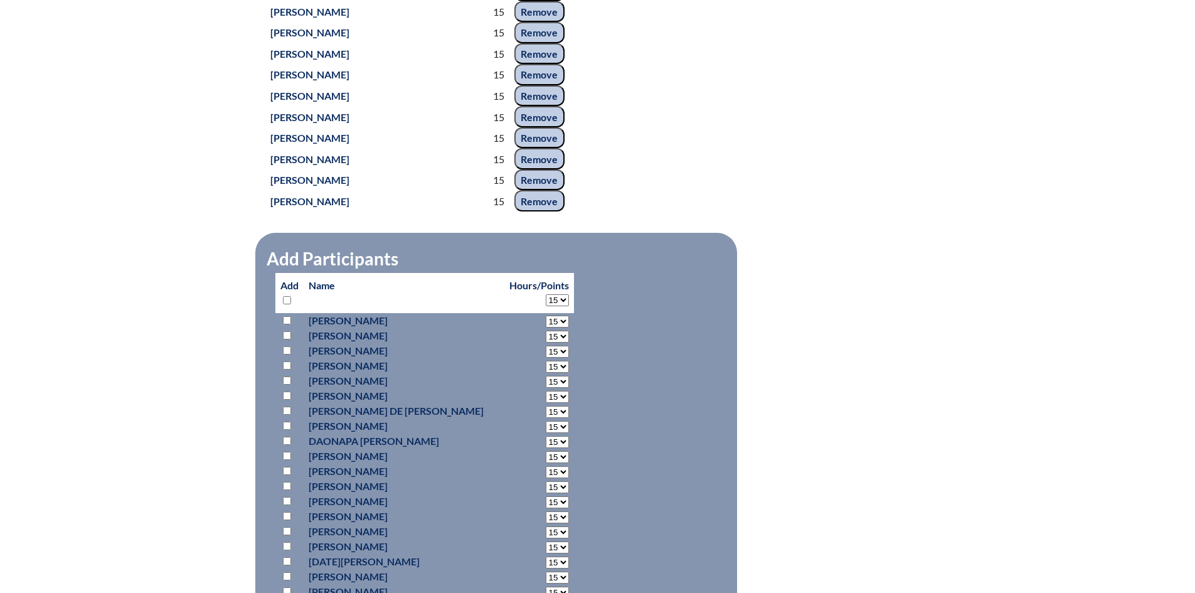
select select "15"
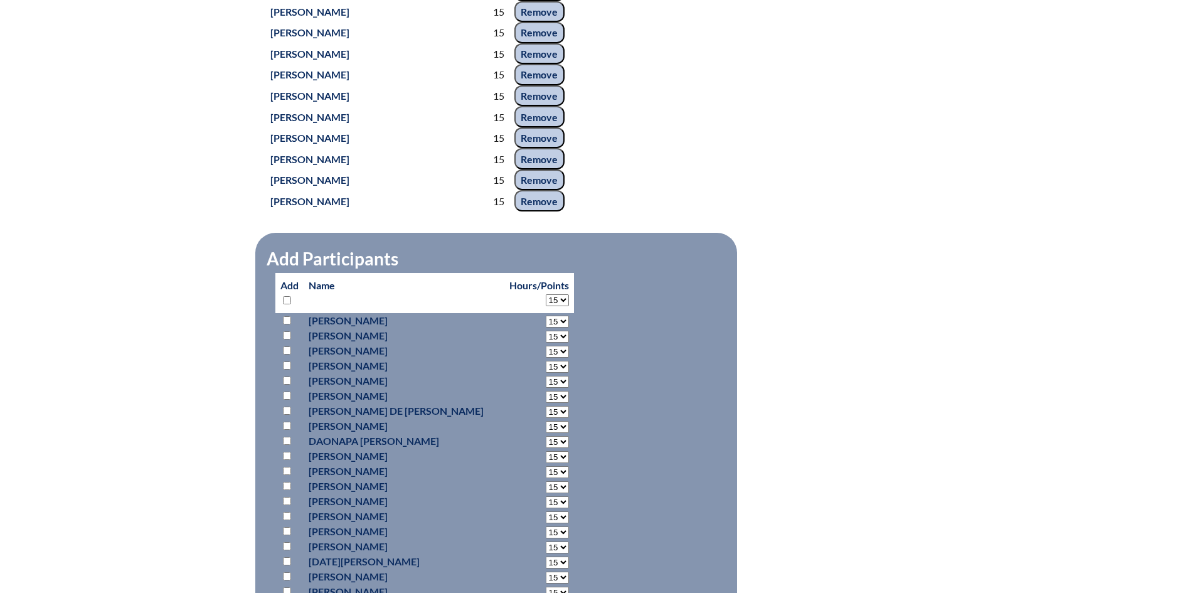
select select "15"
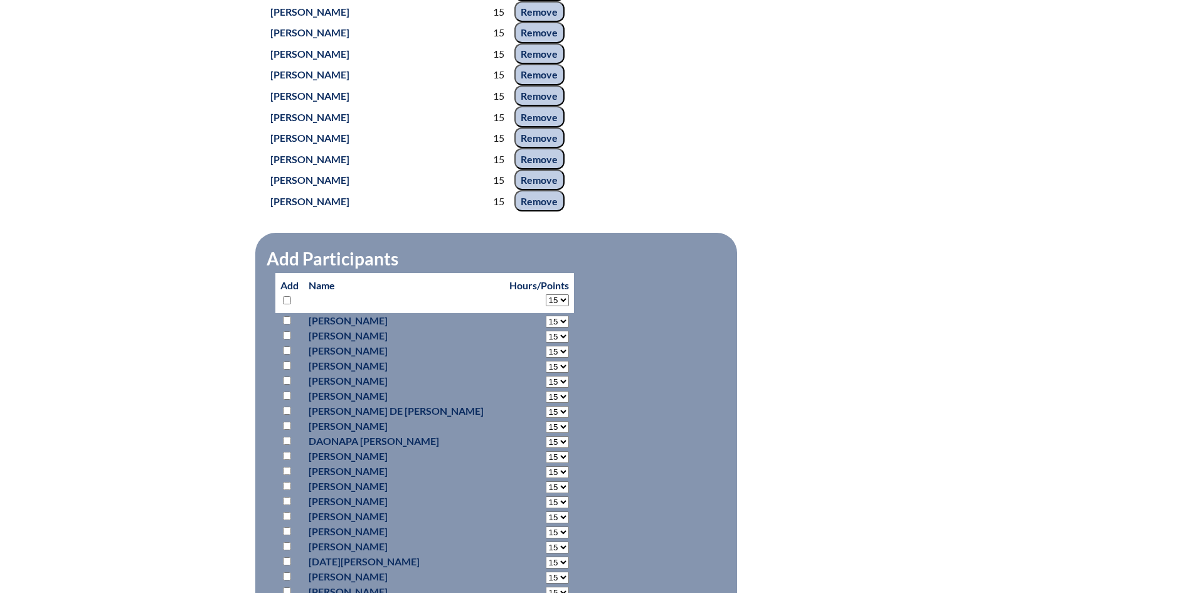
select select "15"
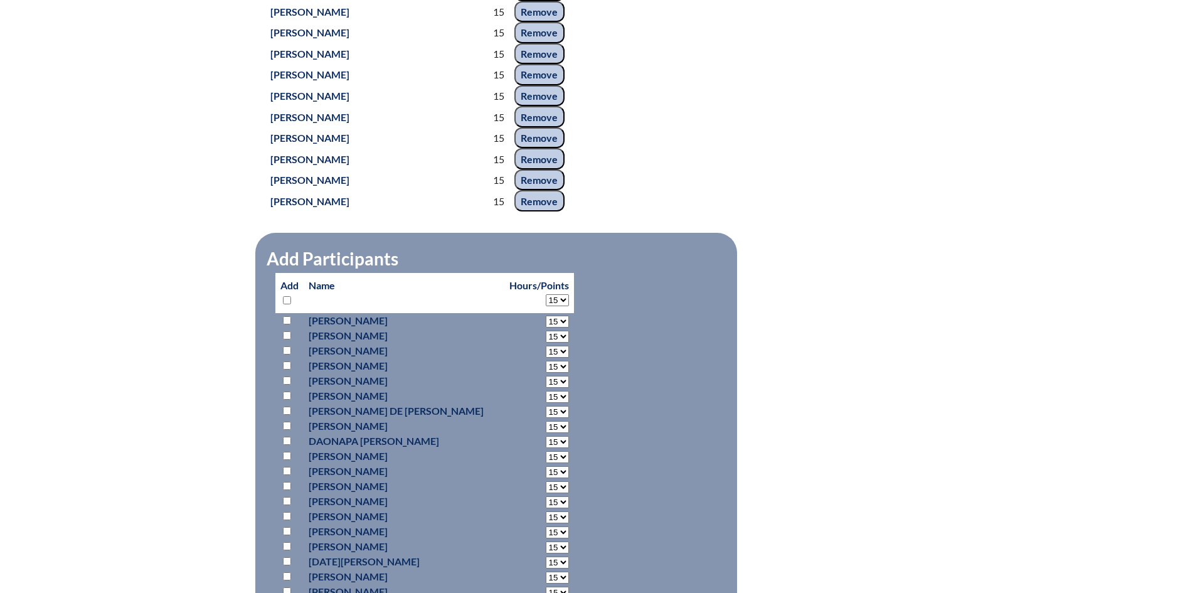
select select "15"
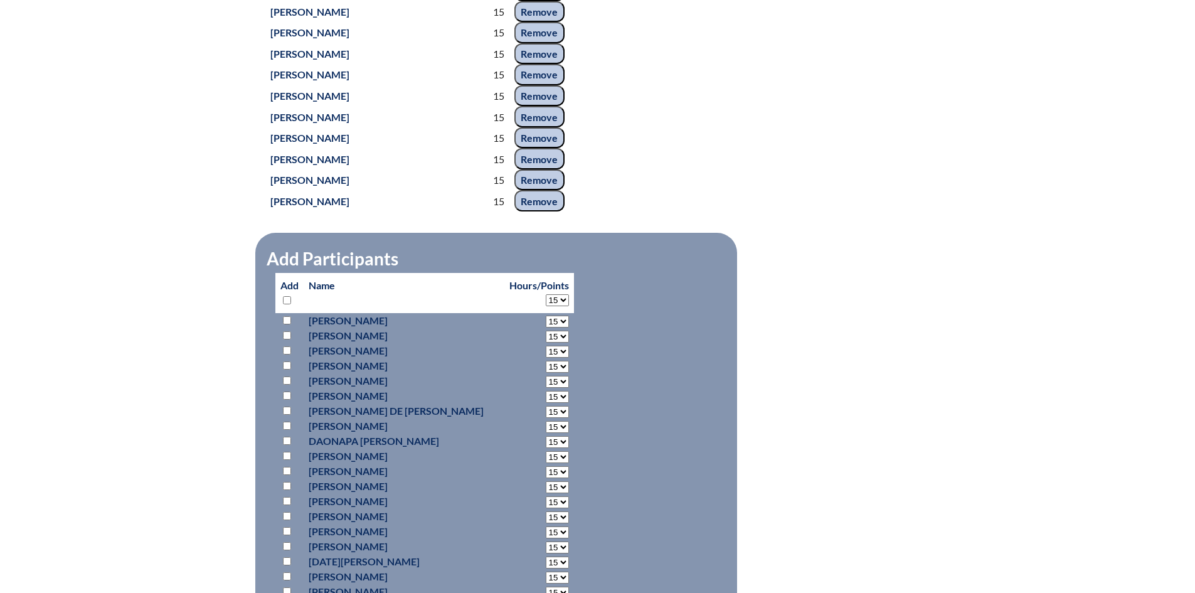
select select "15"
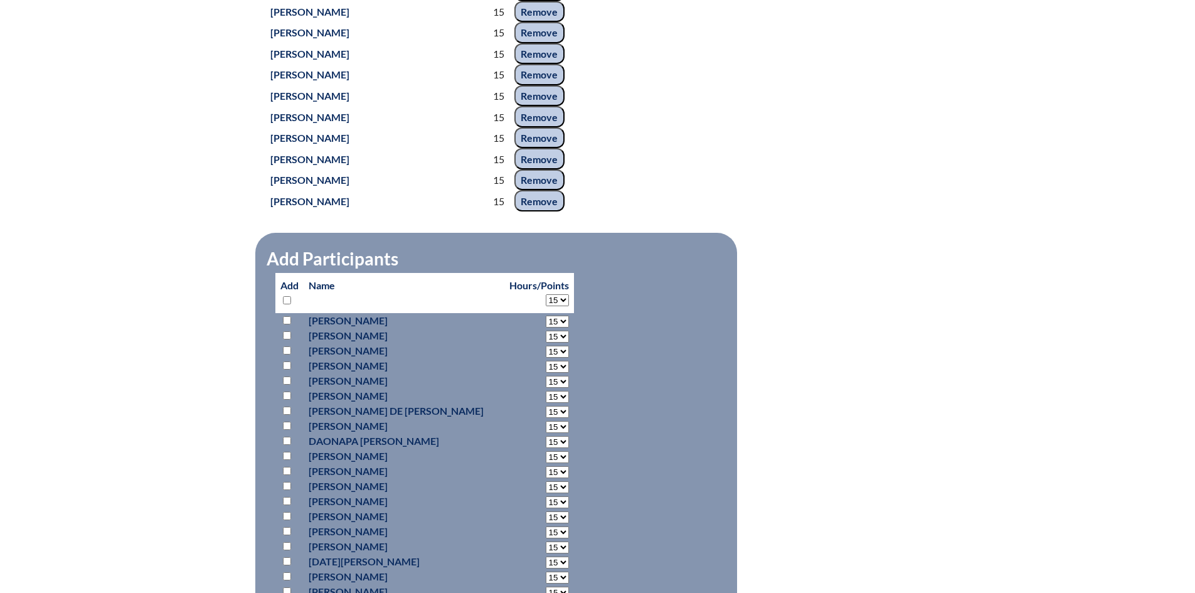
select select "15"
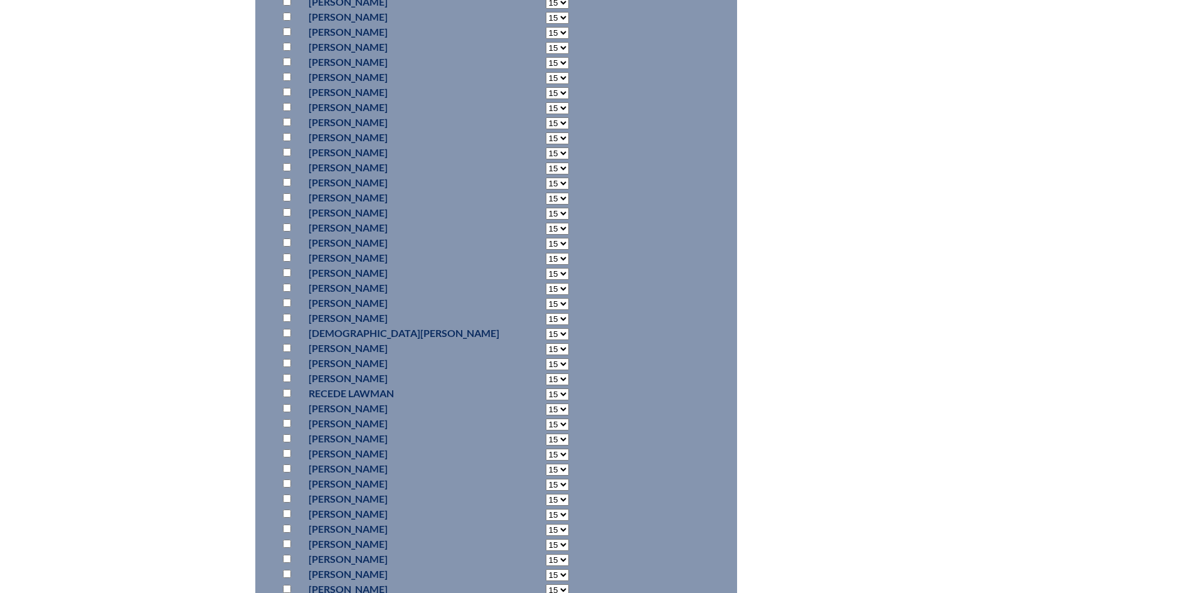
scroll to position [5522, 0]
click at [287, 327] on input "checkbox" at bounding box center [287, 323] width 8 height 8
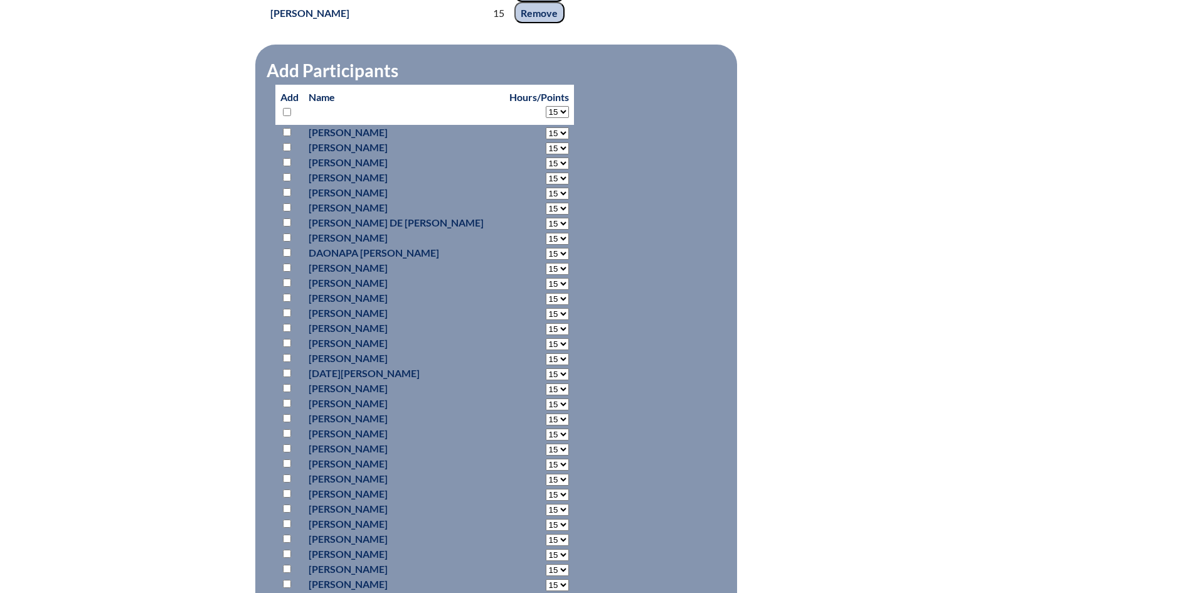
click at [289, 181] on input "checkbox" at bounding box center [287, 177] width 8 height 8
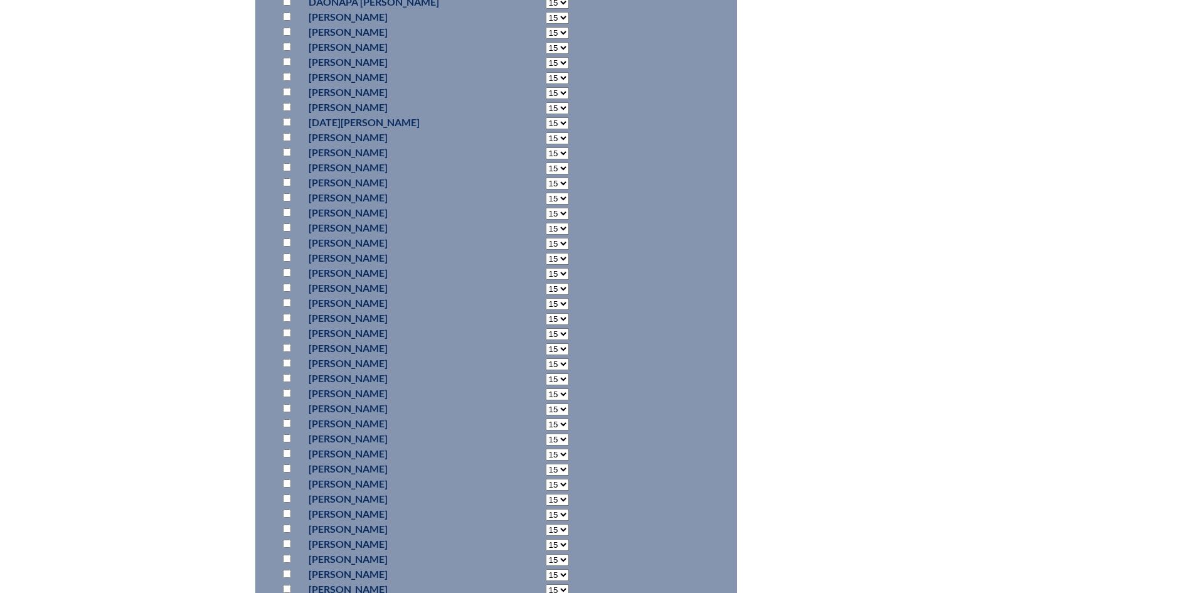
scroll to position [2510, 0]
click at [285, 101] on input "checkbox" at bounding box center [287, 97] width 8 height 8
click at [285, 227] on input "checkbox" at bounding box center [287, 222] width 8 height 8
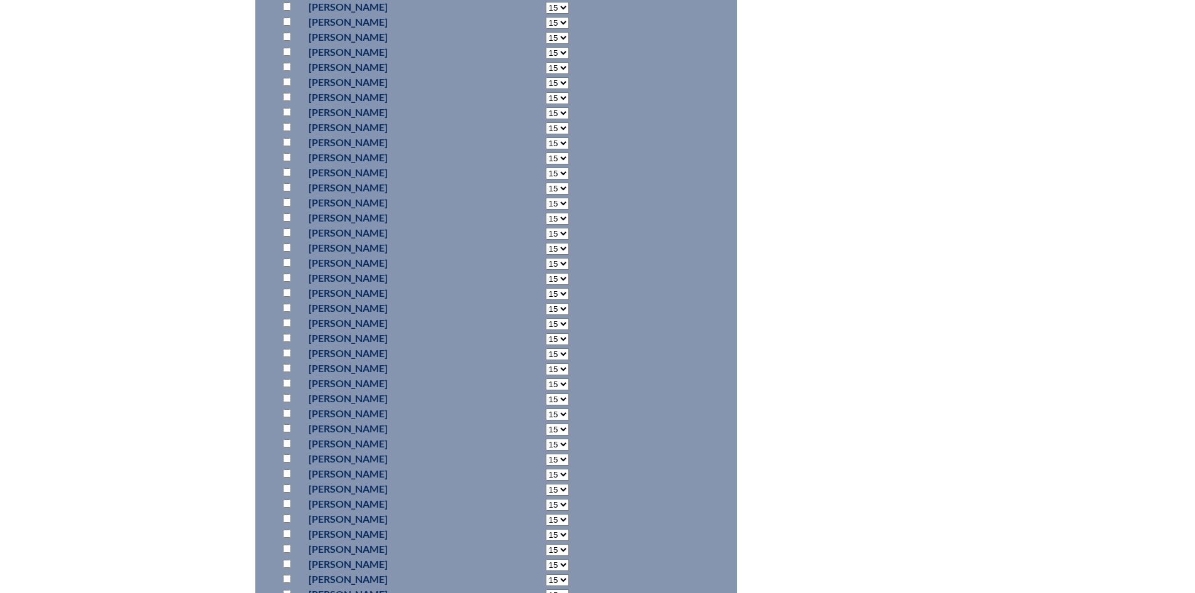
click at [285, 357] on input "checkbox" at bounding box center [287, 353] width 8 height 8
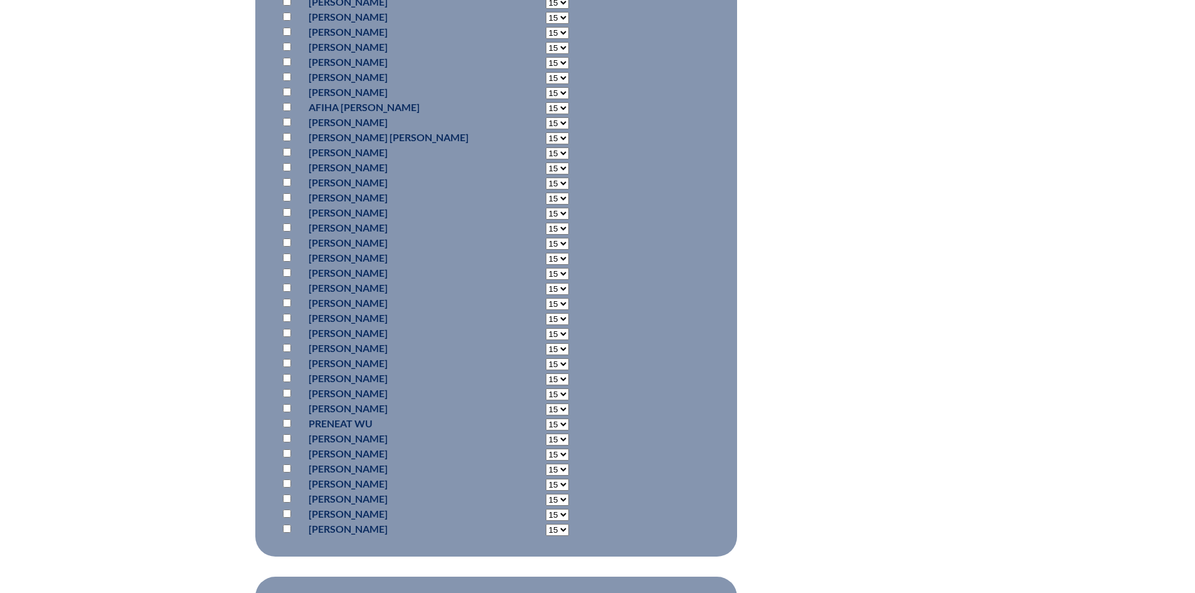
scroll to position [8847, 0]
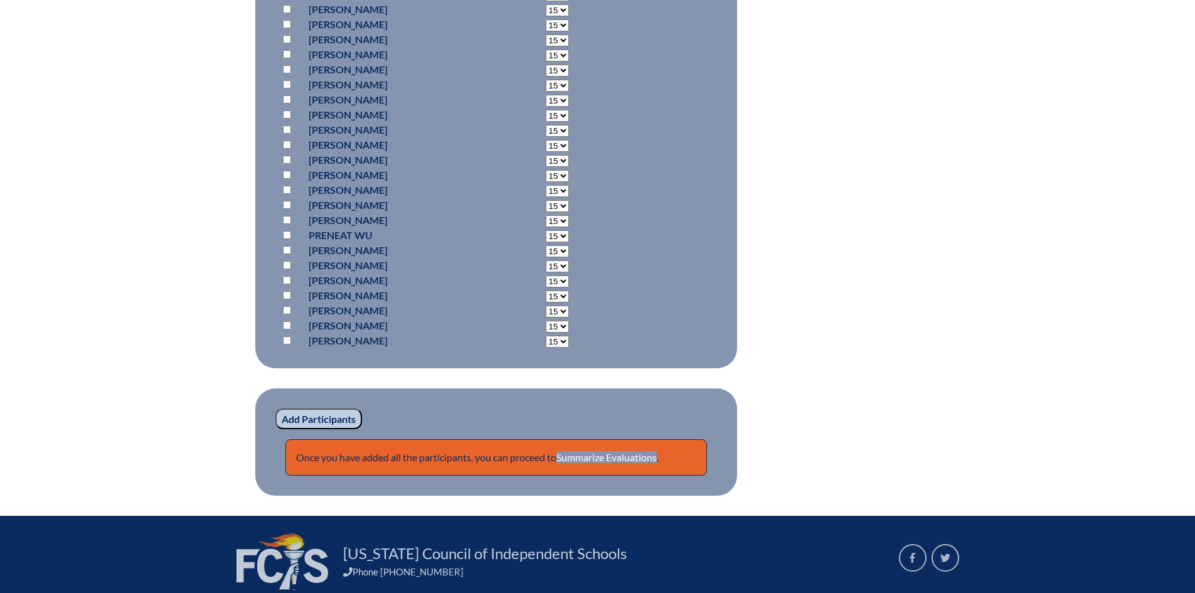
click at [324, 429] on input "Add Participants" at bounding box center [318, 418] width 87 height 21
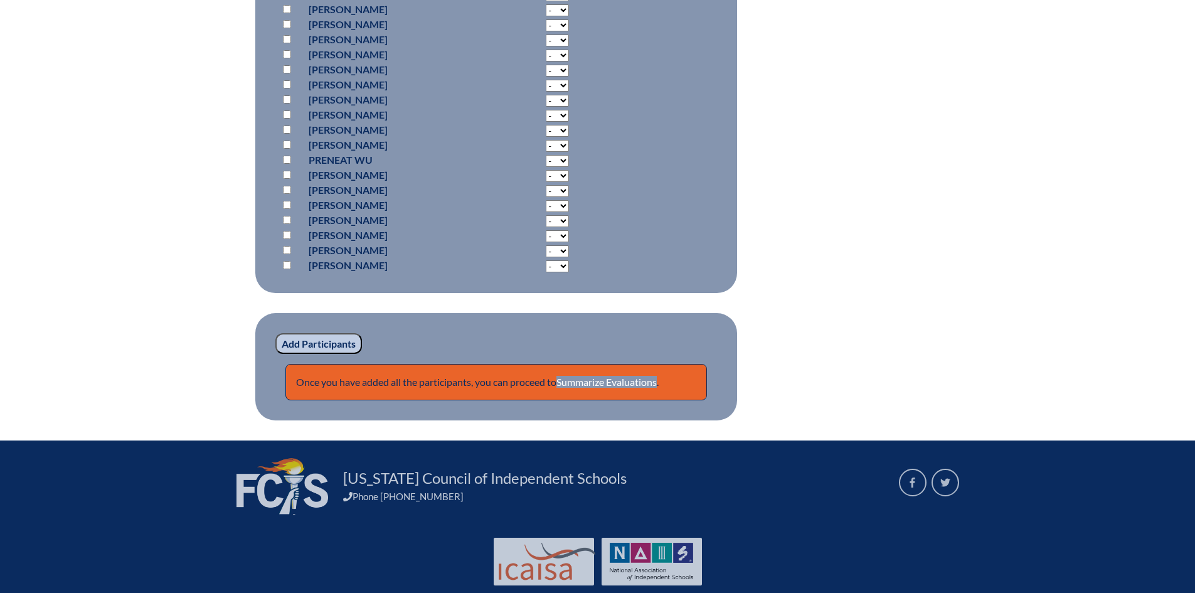
scroll to position [8953, 0]
